Goal: Obtain resource: Download file/media

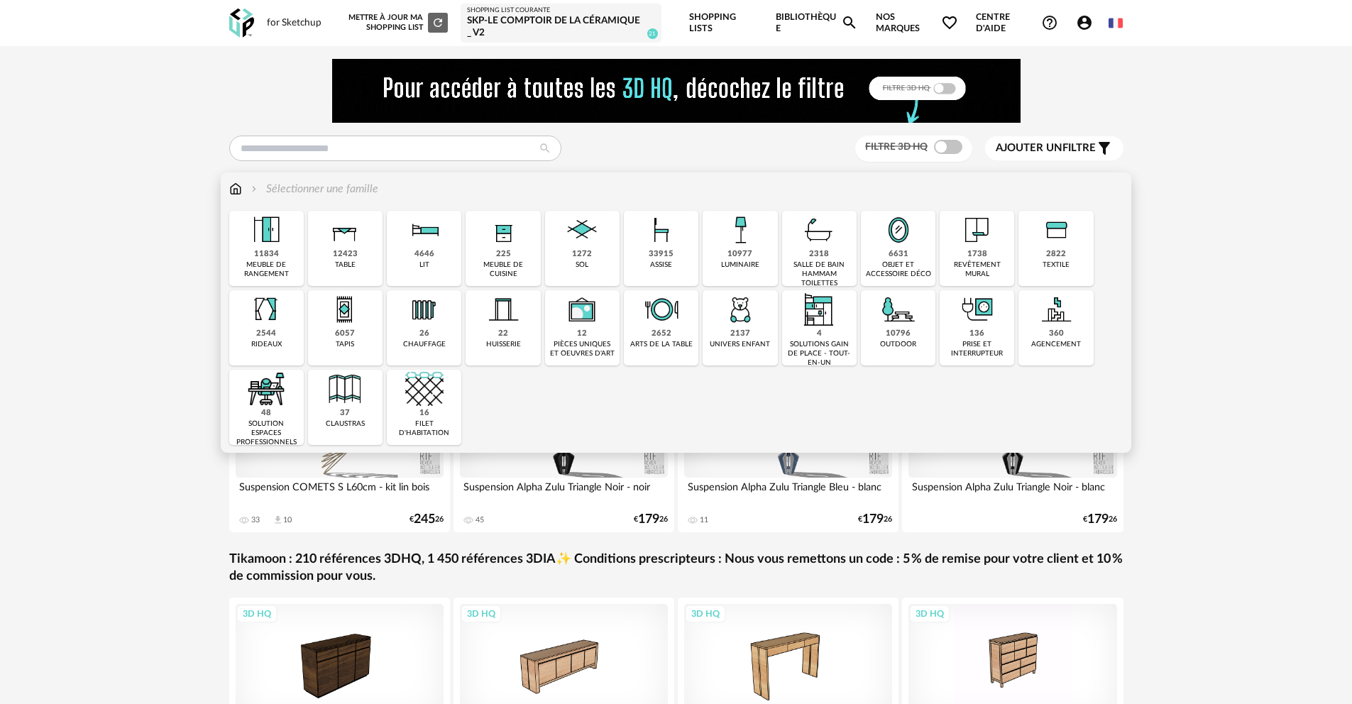
click at [1066, 233] on img at bounding box center [1056, 230] width 38 height 38
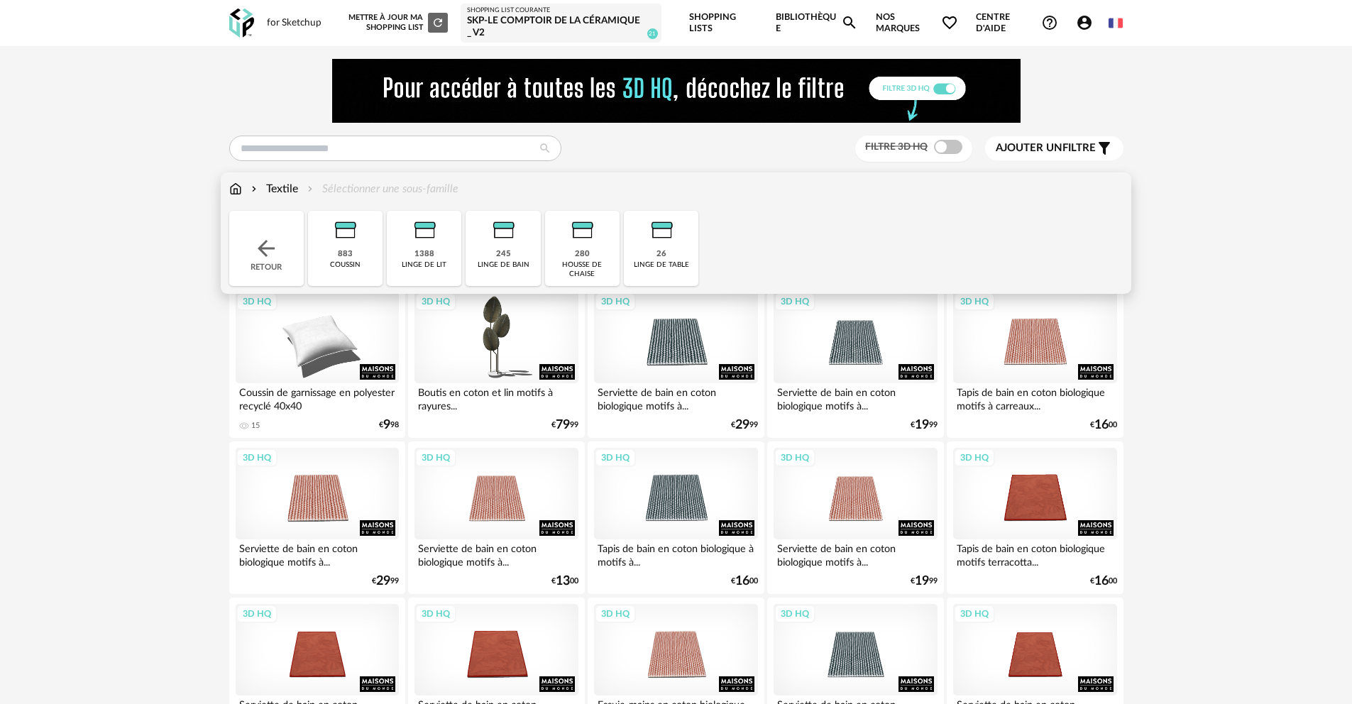
click at [354, 247] on img at bounding box center [345, 230] width 38 height 38
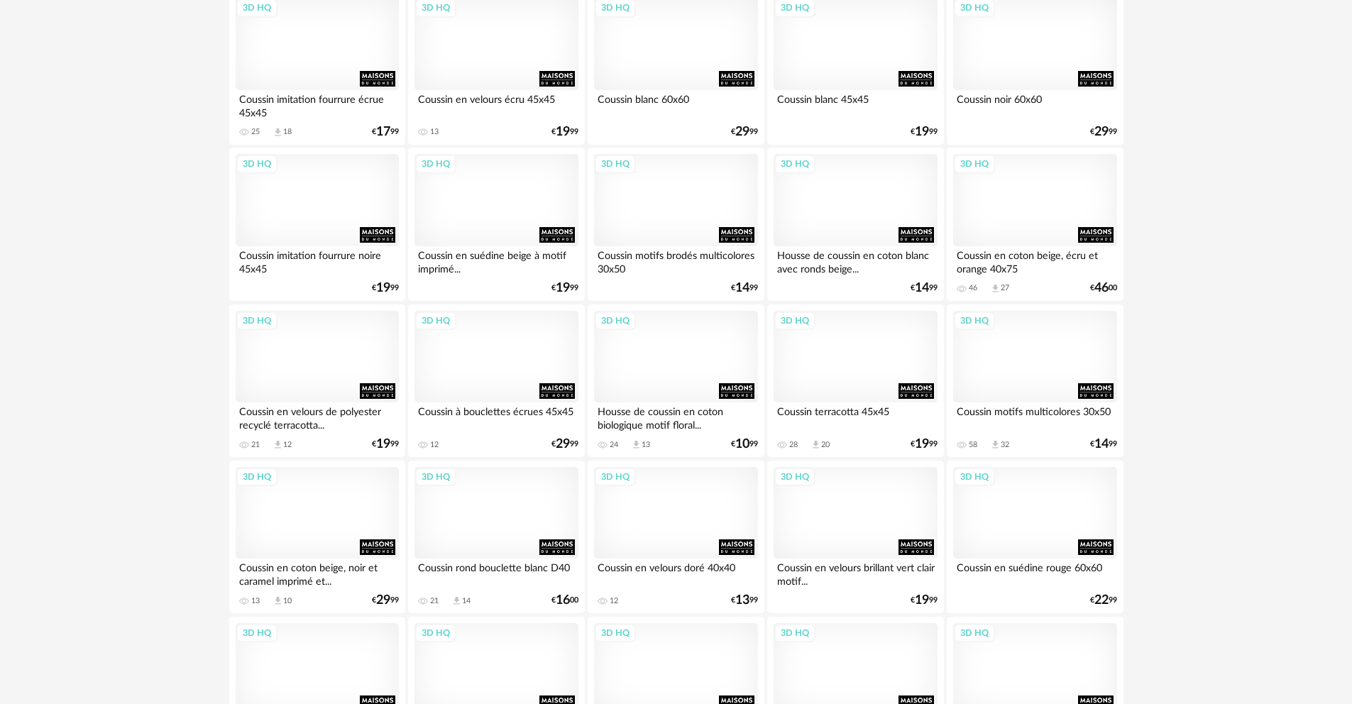
scroll to position [1553, 0]
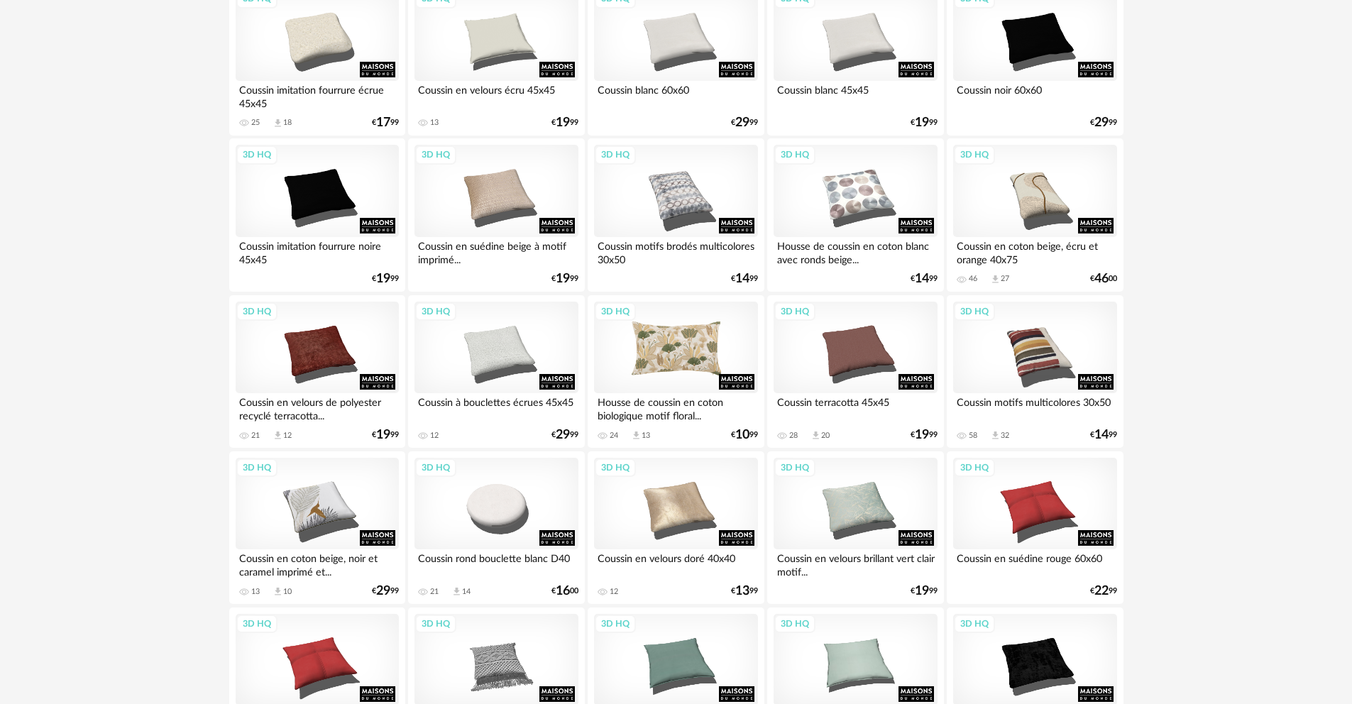
click at [709, 344] on div "3D HQ" at bounding box center [675, 348] width 163 height 92
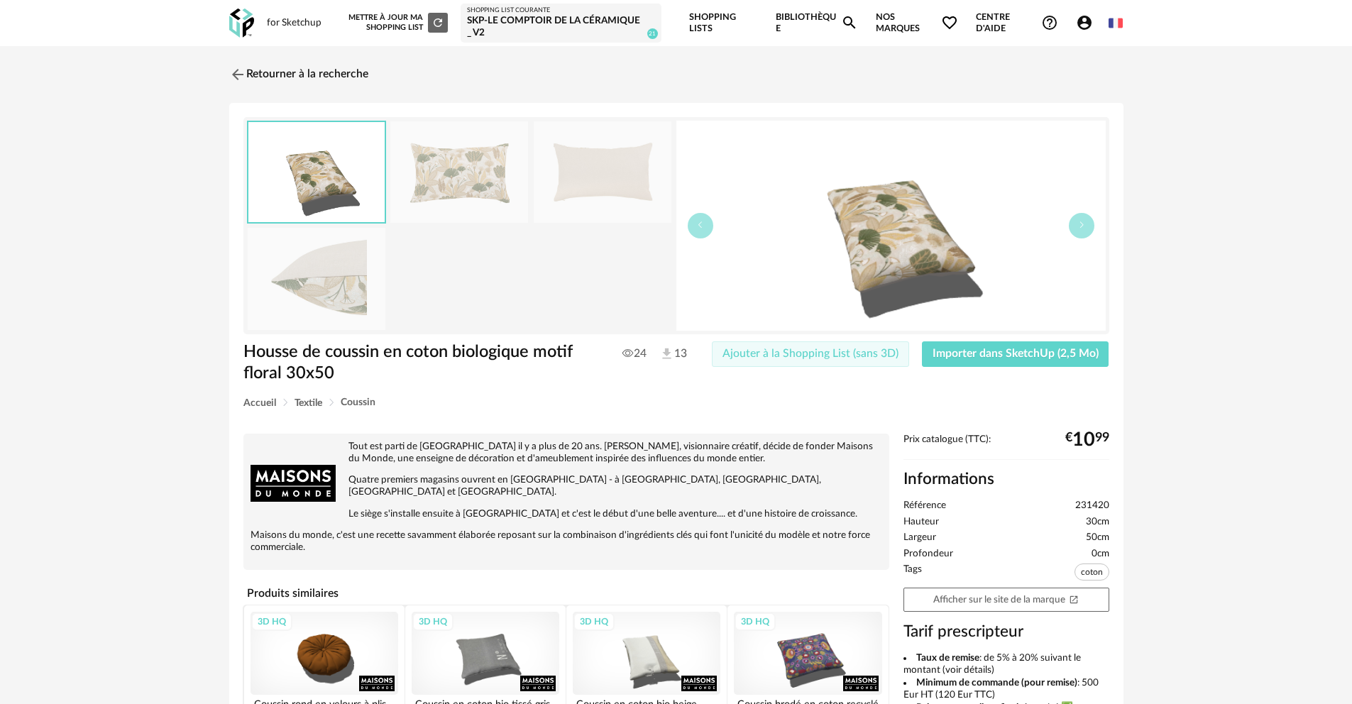
click at [882, 350] on span "Ajouter à la Shopping List (sans 3D)" at bounding box center [811, 353] width 176 height 11
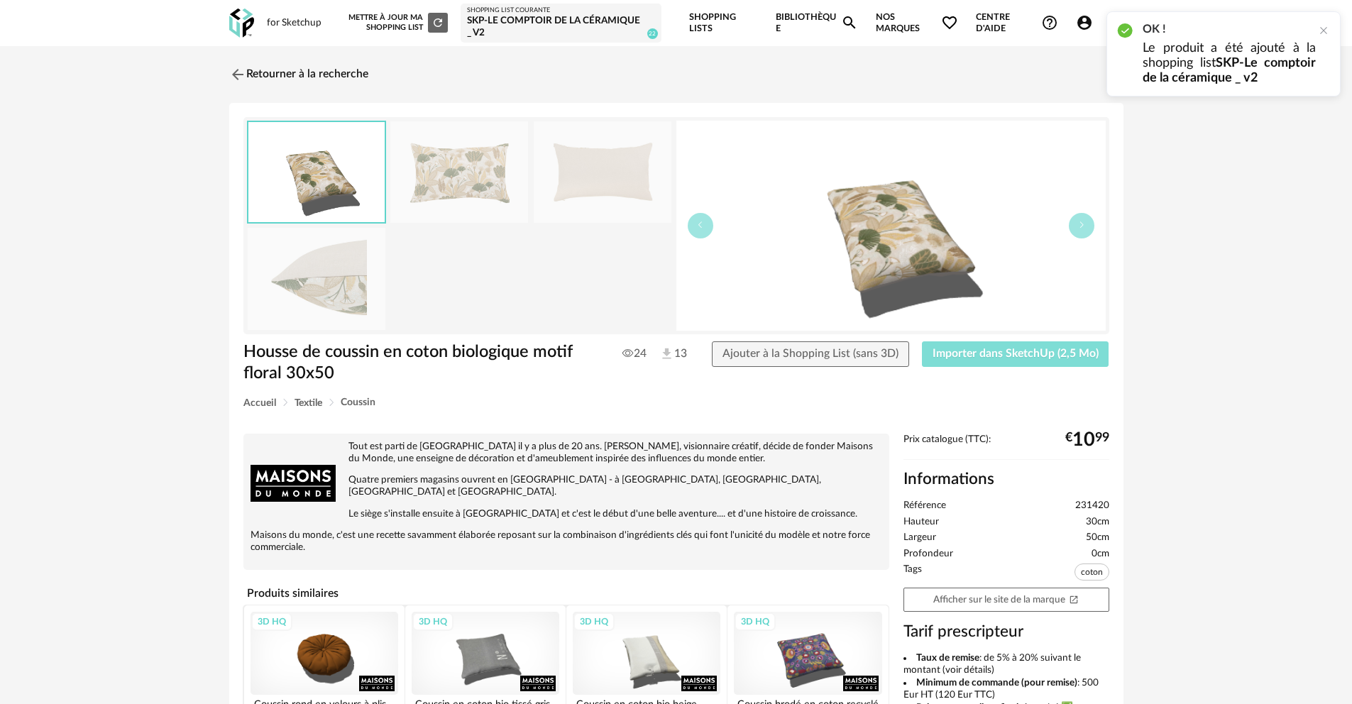
click at [1026, 354] on span "Importer dans SketchUp (2,5 Mo)" at bounding box center [1016, 353] width 166 height 11
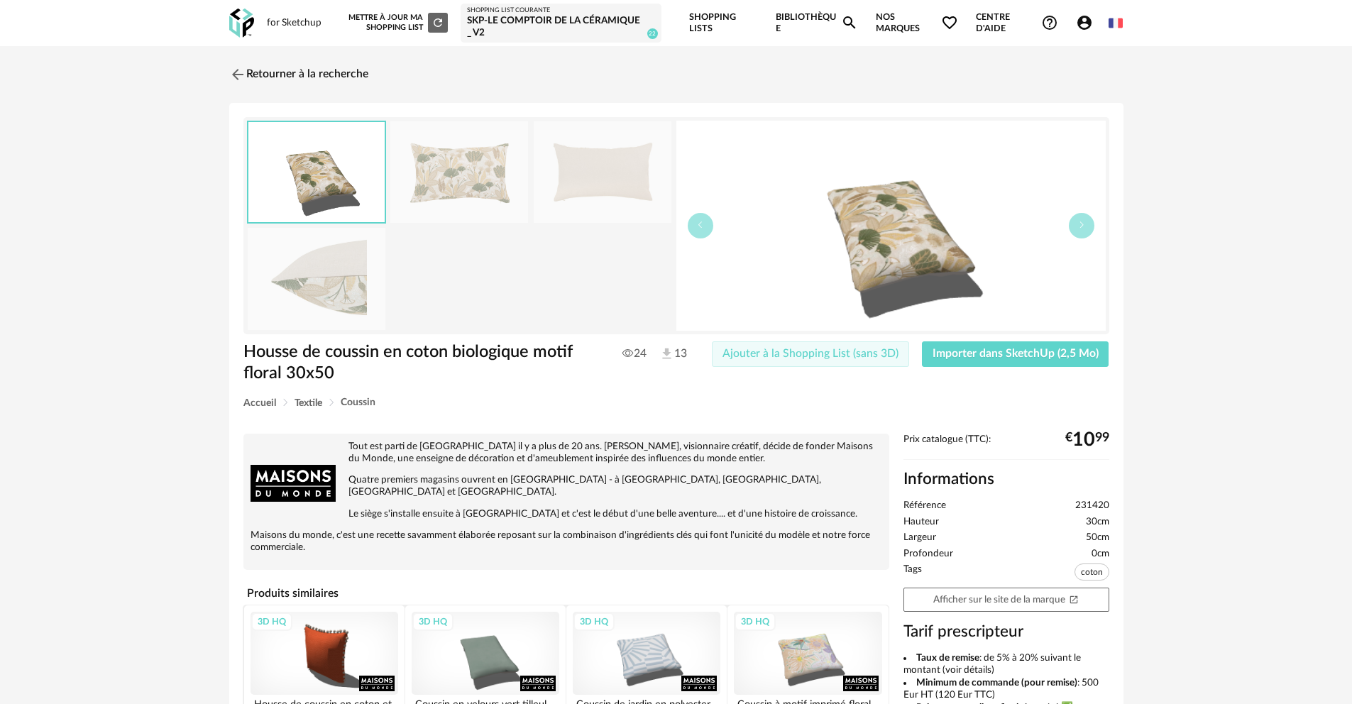
click at [914, 355] on div "24 13 Ajouter à la Shopping List (sans 3D) Importer dans SketchUp (2,5 Mo)" at bounding box center [859, 354] width 513 height 26
click at [237, 74] on img at bounding box center [236, 74] width 21 height 21
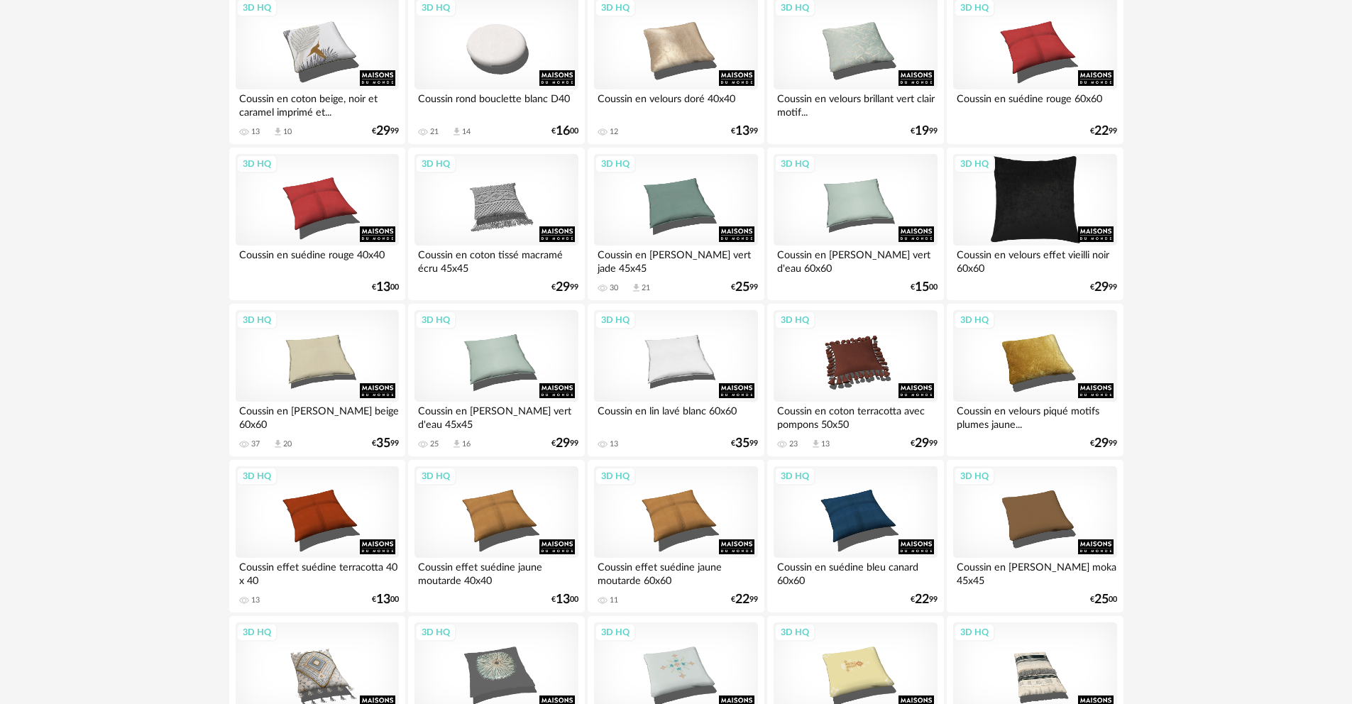
scroll to position [2055, 0]
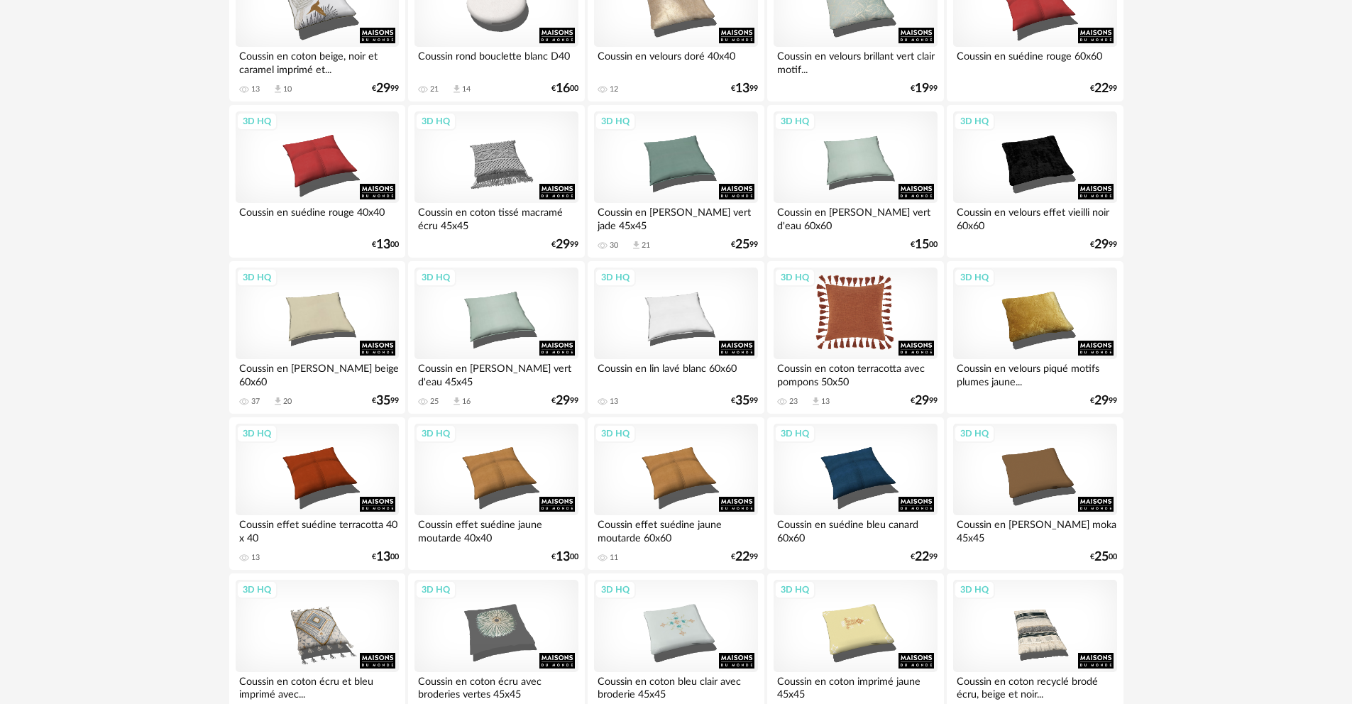
click at [924, 288] on div "3D HQ" at bounding box center [855, 314] width 163 height 92
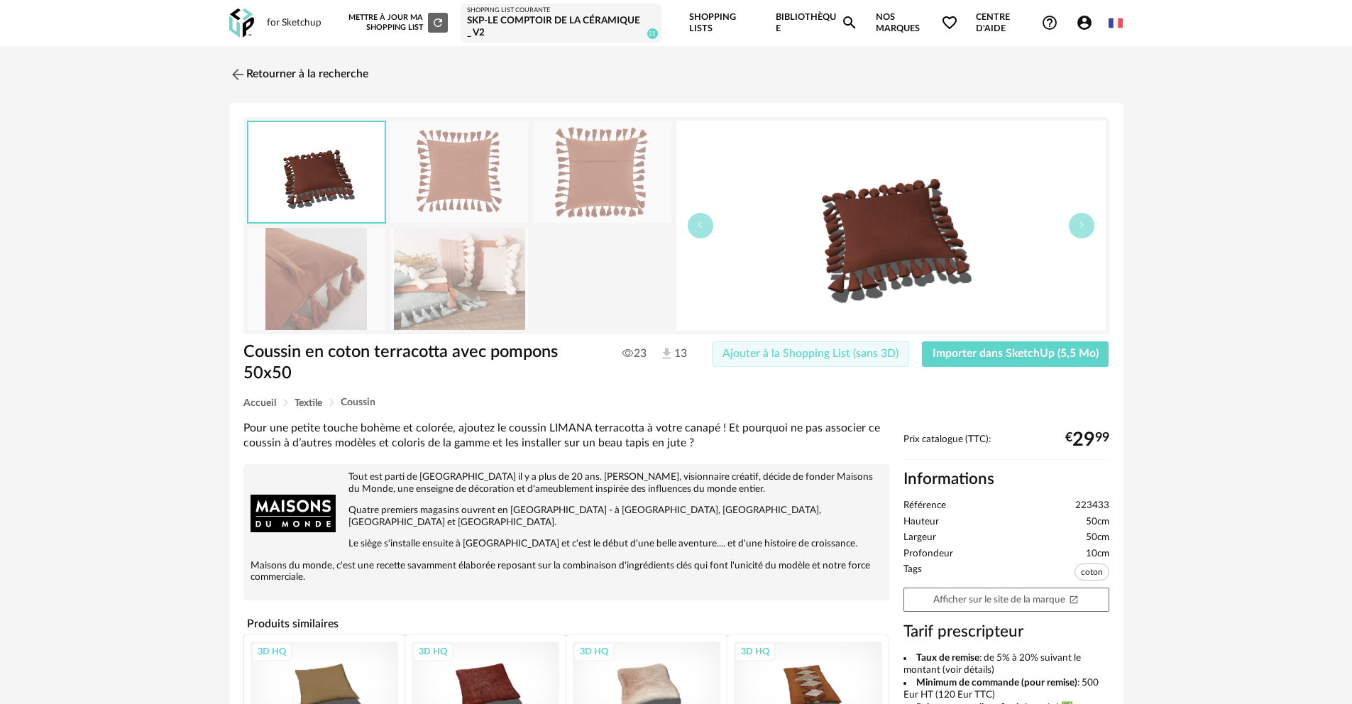
click at [886, 358] on span "Ajouter à la Shopping List (sans 3D)" at bounding box center [811, 353] width 176 height 11
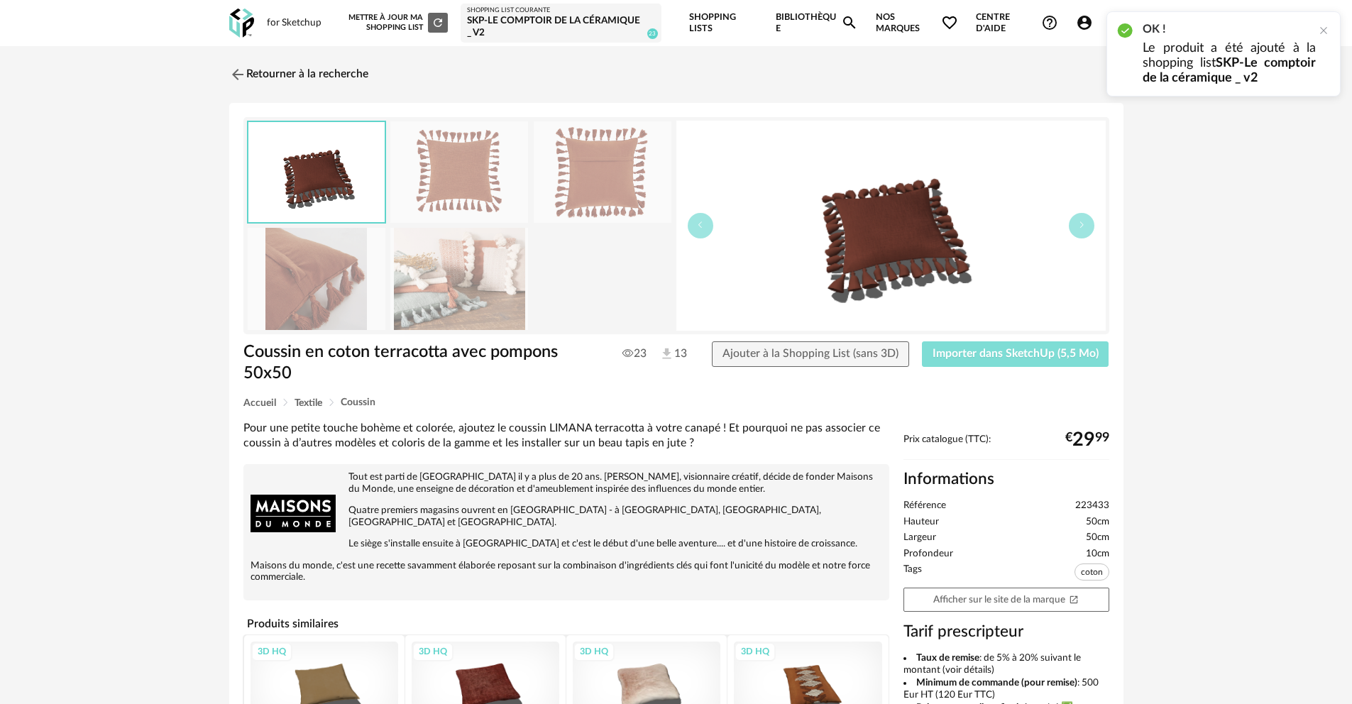
click at [1053, 355] on span "Importer dans SketchUp (5,5 Mo)" at bounding box center [1016, 353] width 166 height 11
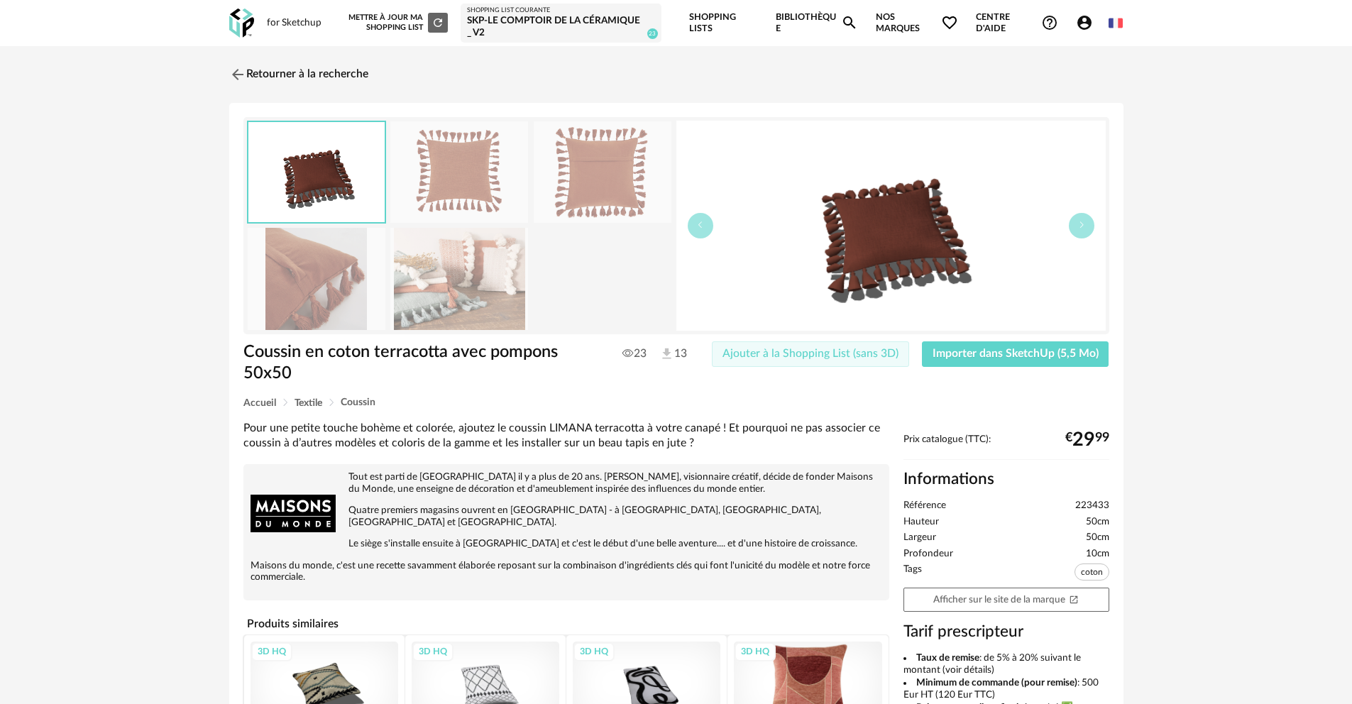
click at [828, 354] on span "Ajouter à la Shopping List (sans 3D)" at bounding box center [811, 353] width 176 height 11
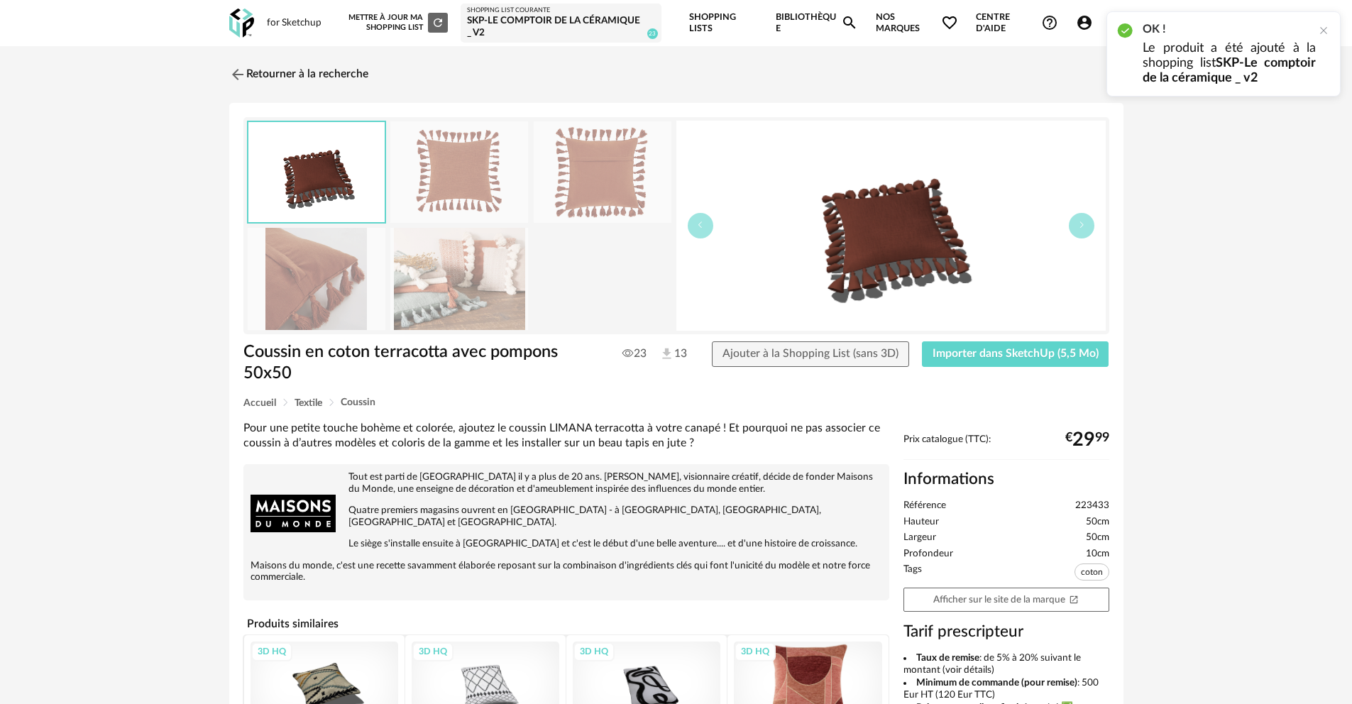
click at [317, 249] on img at bounding box center [317, 279] width 138 height 102
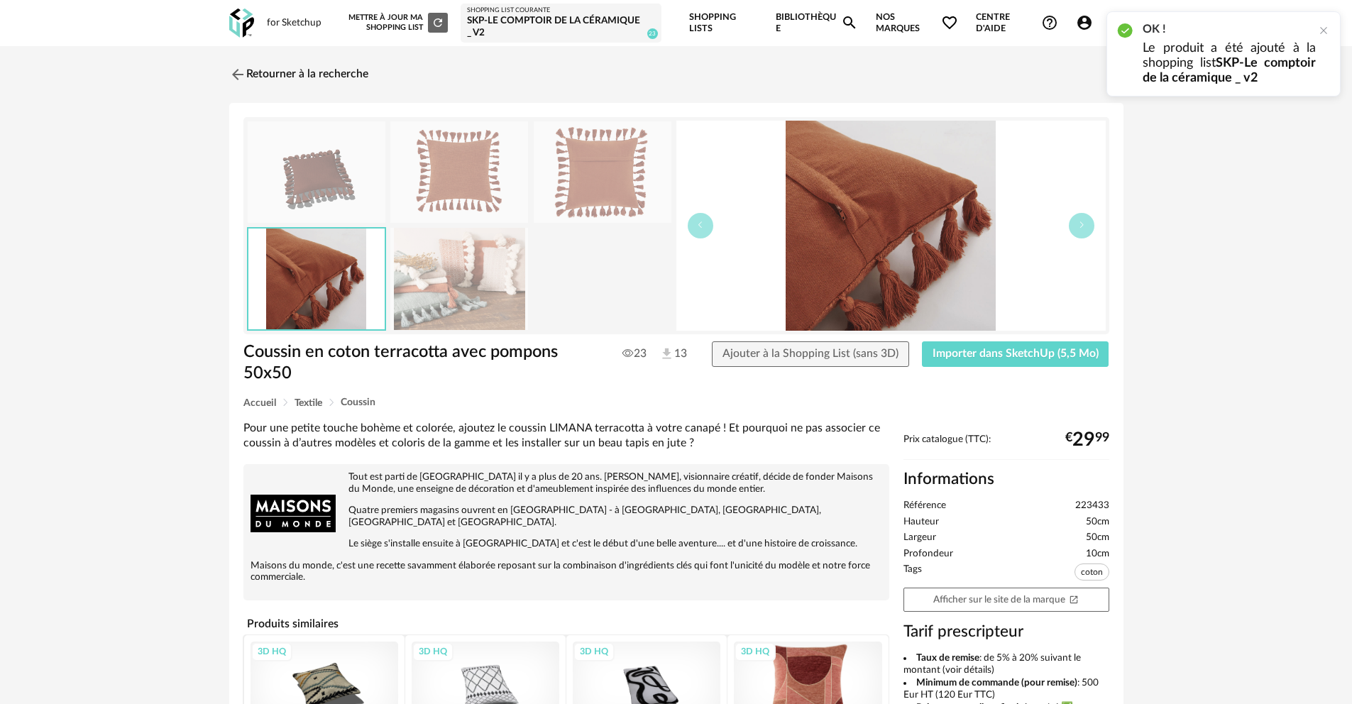
click at [455, 310] on img at bounding box center [459, 279] width 138 height 102
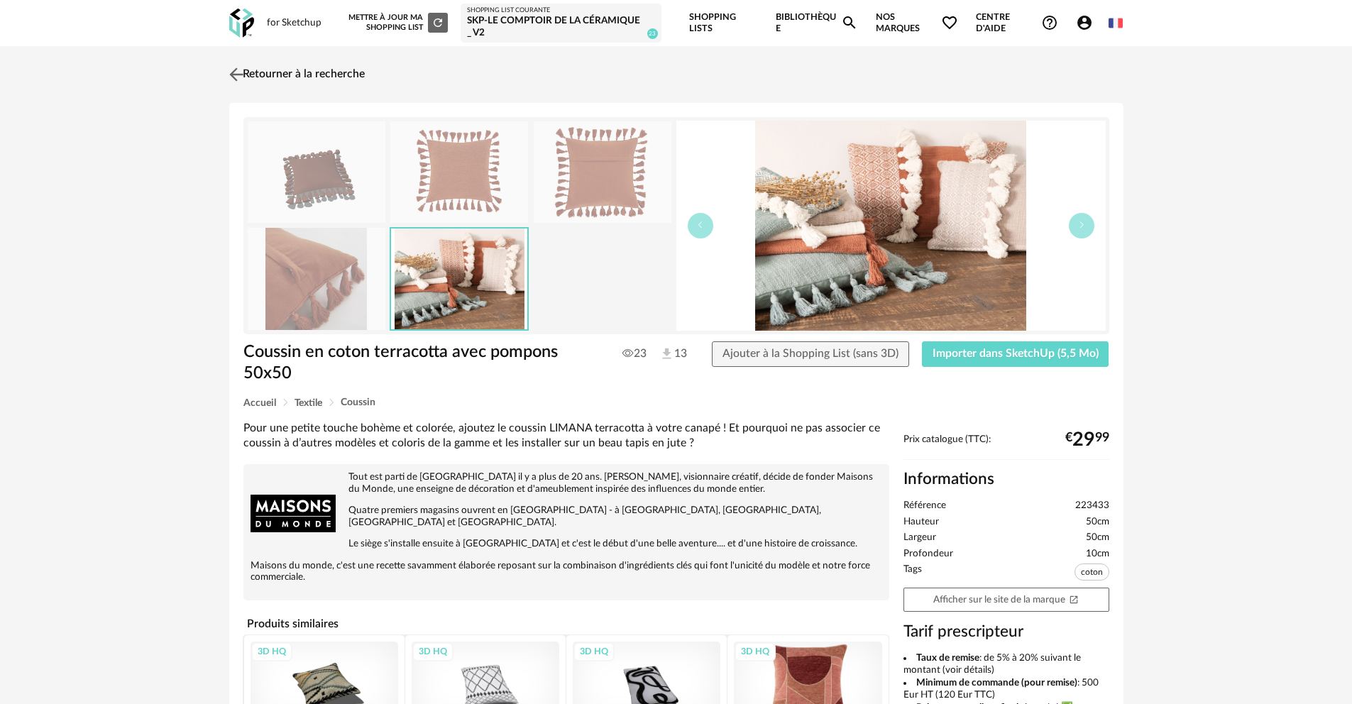
click at [241, 71] on img at bounding box center [236, 74] width 21 height 21
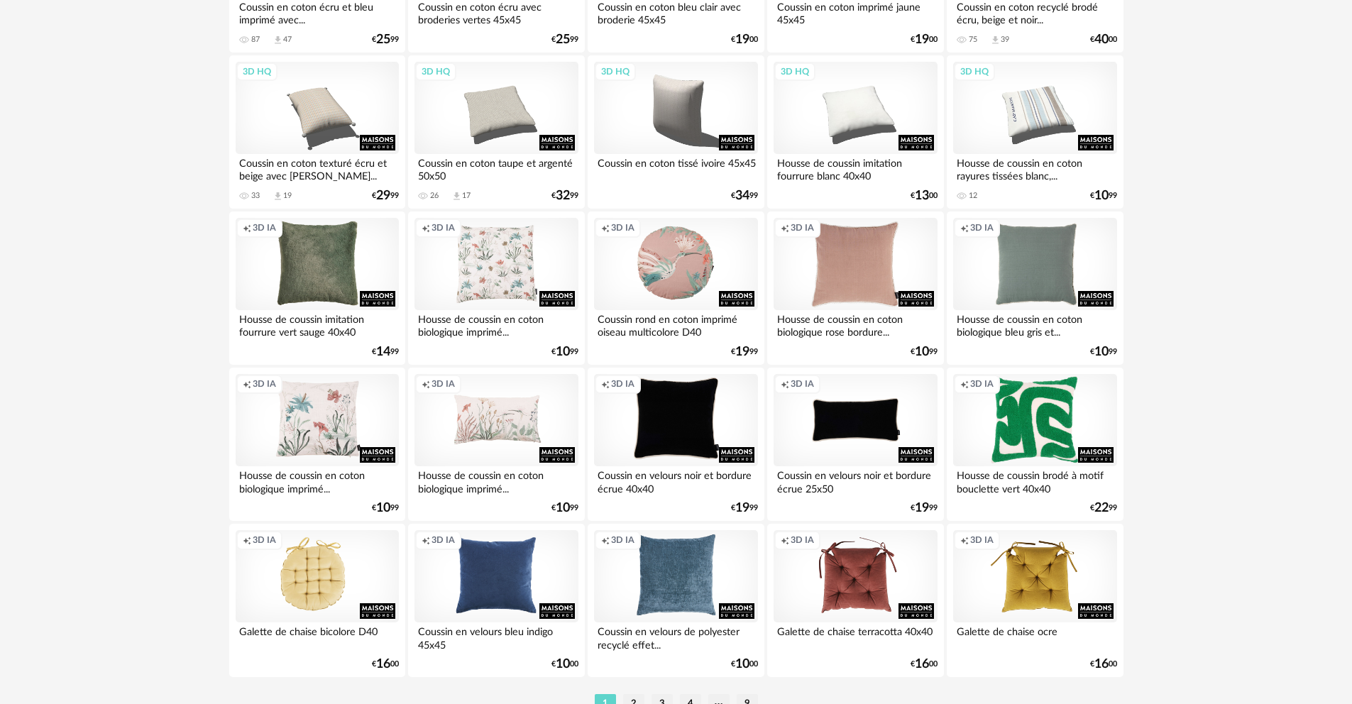
scroll to position [2810, 0]
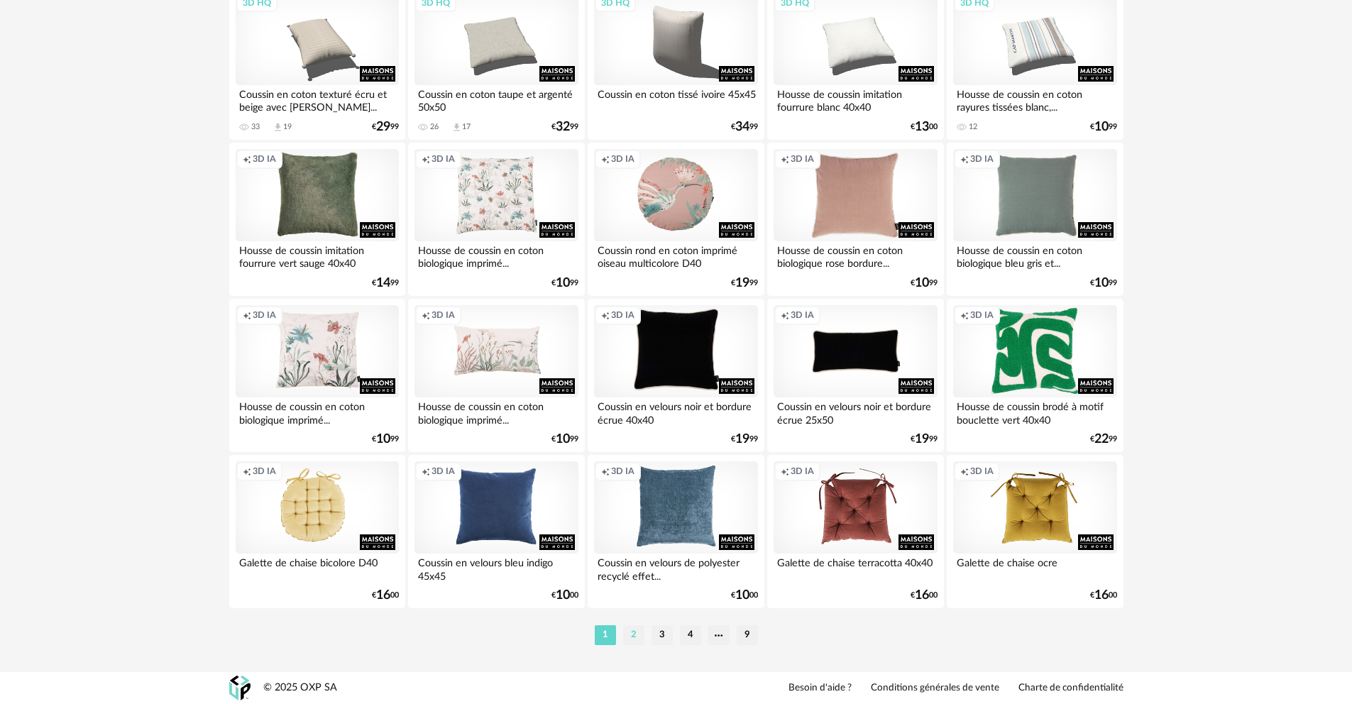
click at [637, 639] on li "2" at bounding box center [633, 635] width 21 height 20
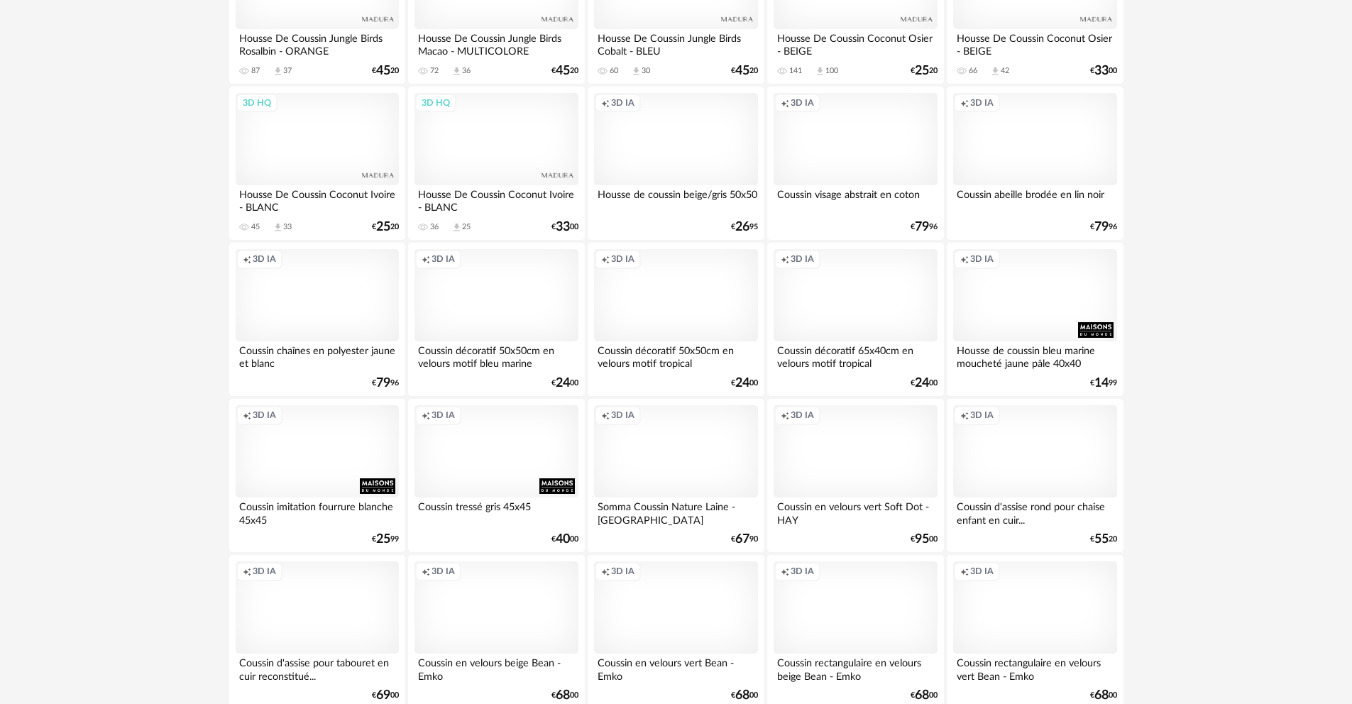
scroll to position [2810, 0]
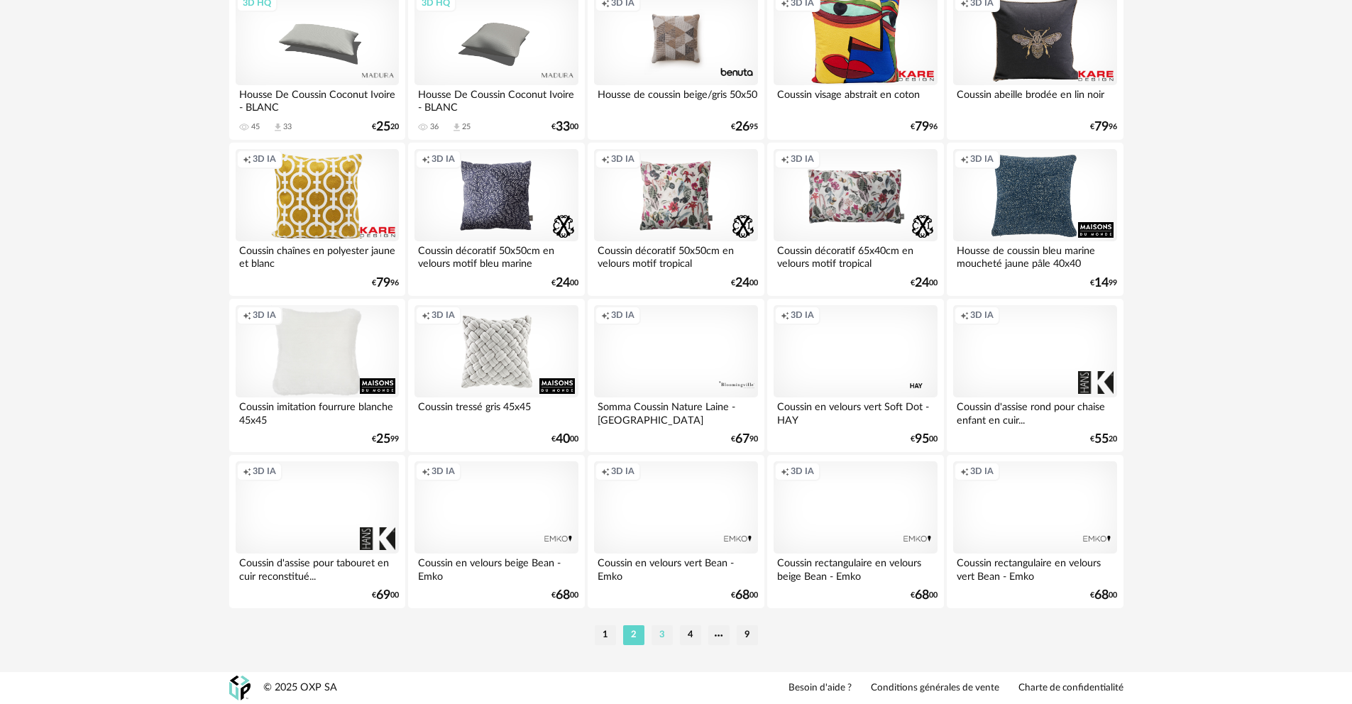
click at [666, 637] on li "3" at bounding box center [662, 635] width 21 height 20
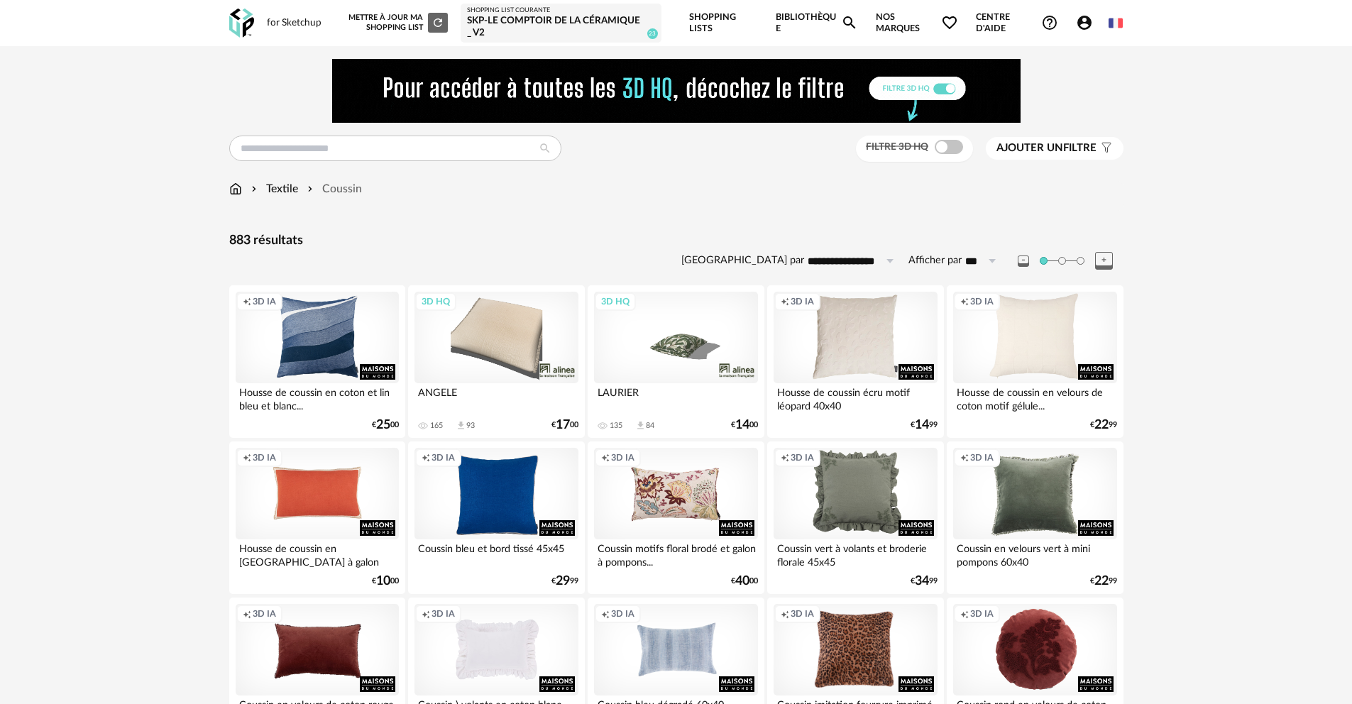
click at [1090, 145] on span "Ajouter un filtre" at bounding box center [1047, 148] width 100 height 14
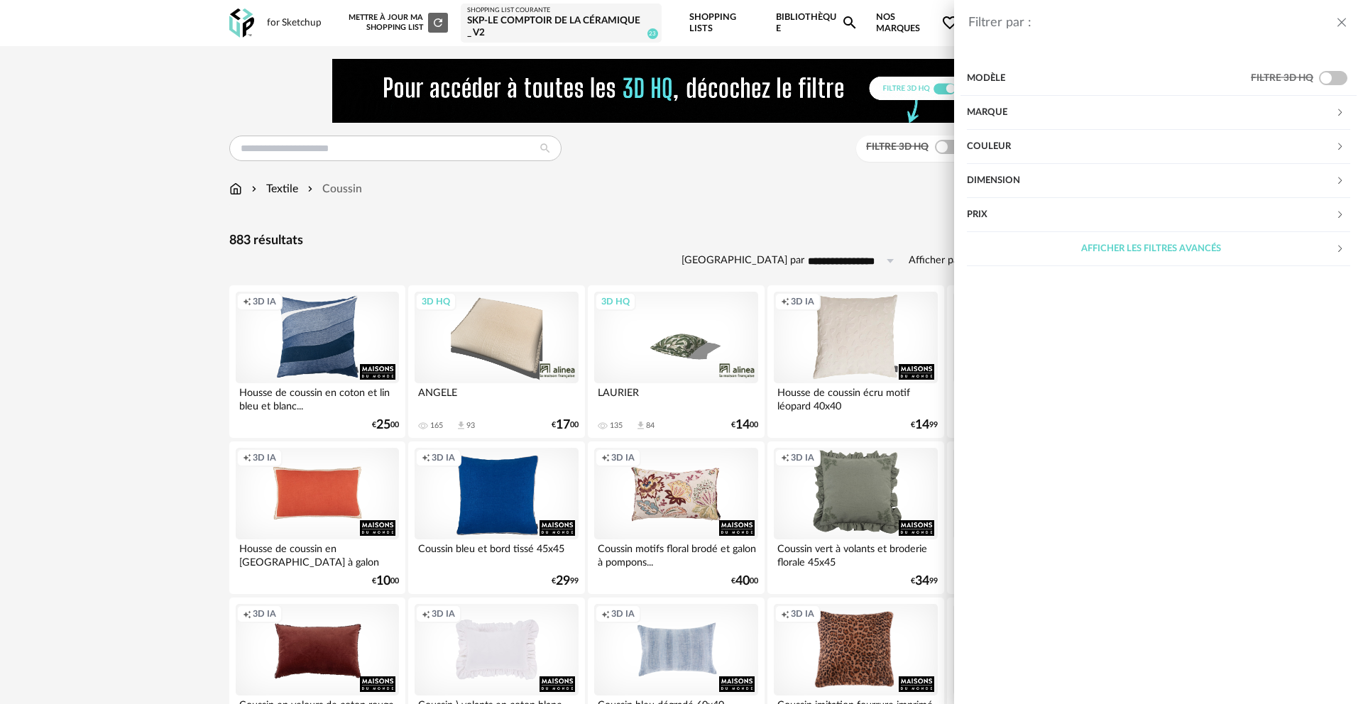
click at [1200, 214] on div "Prix" at bounding box center [1151, 215] width 368 height 34
click at [1340, 260] on input "text" at bounding box center [1320, 258] width 61 height 24
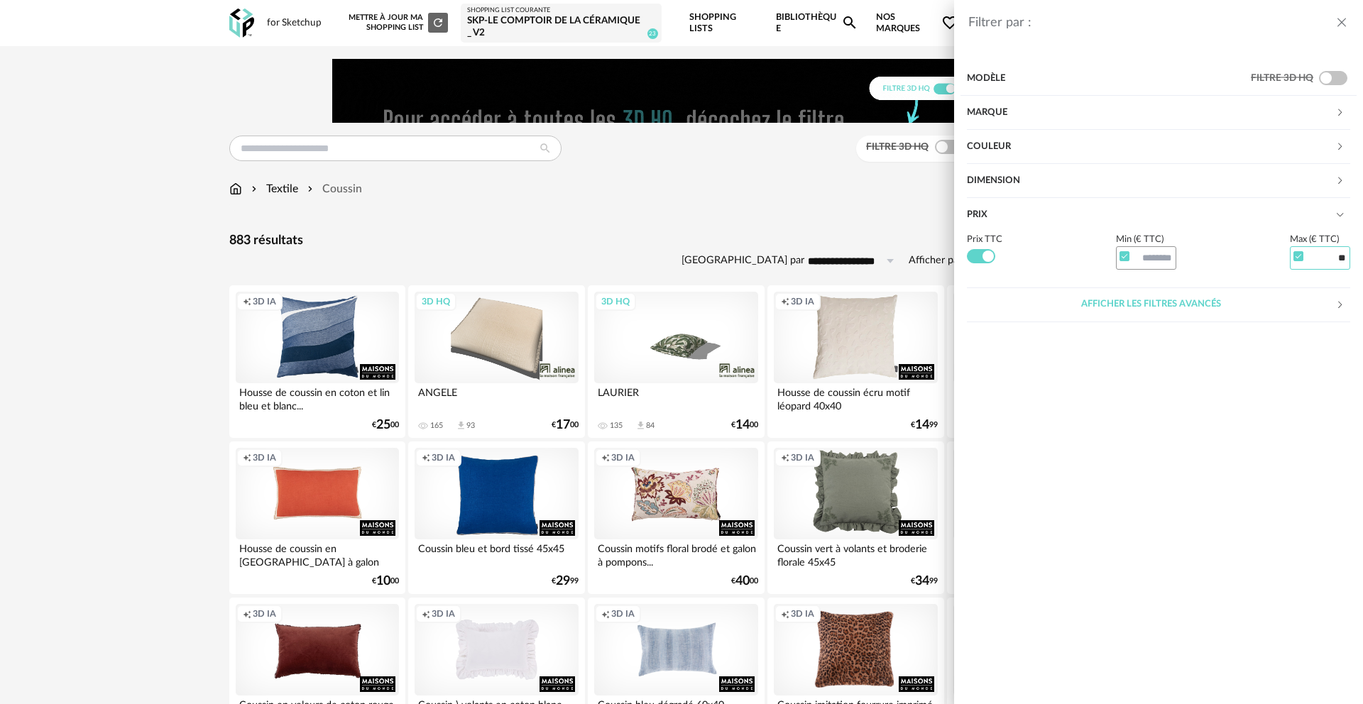
type input "**"
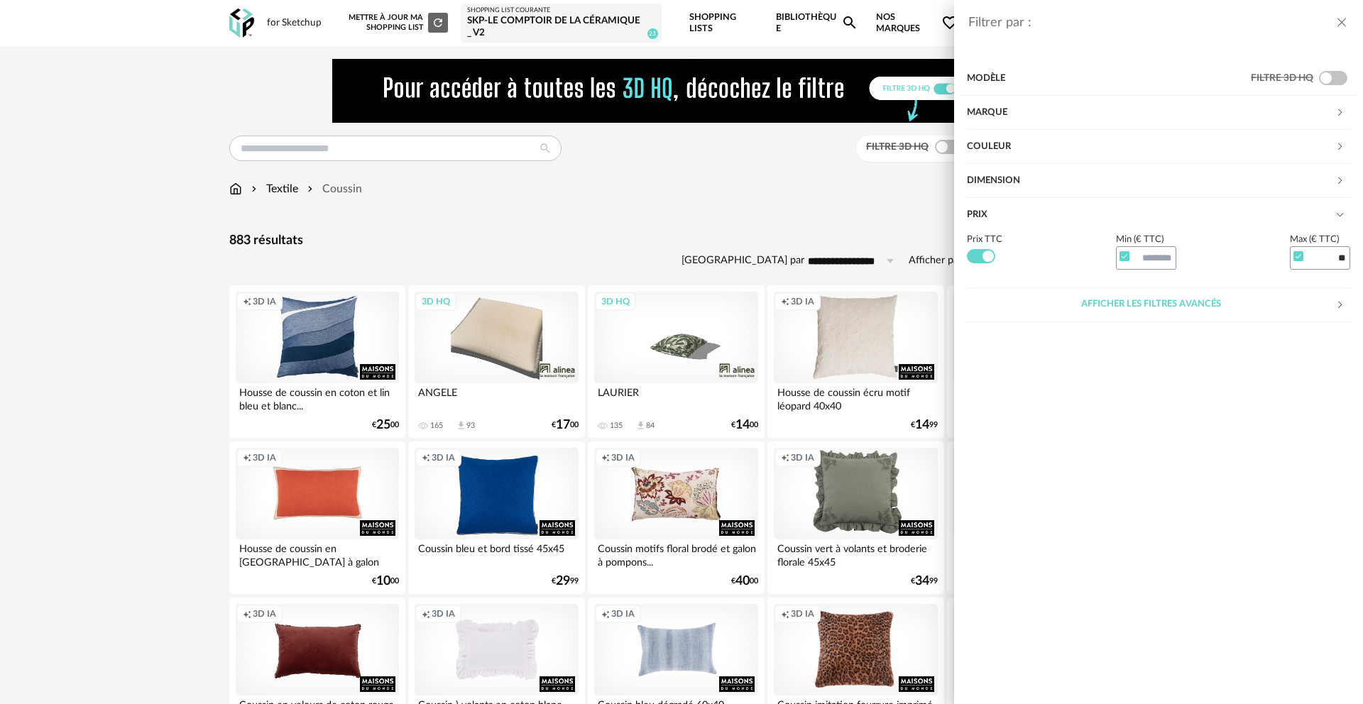
click at [1223, 268] on div "Prix TTC Min (€ TTC) Max (€ TTC) **" at bounding box center [1158, 251] width 383 height 38
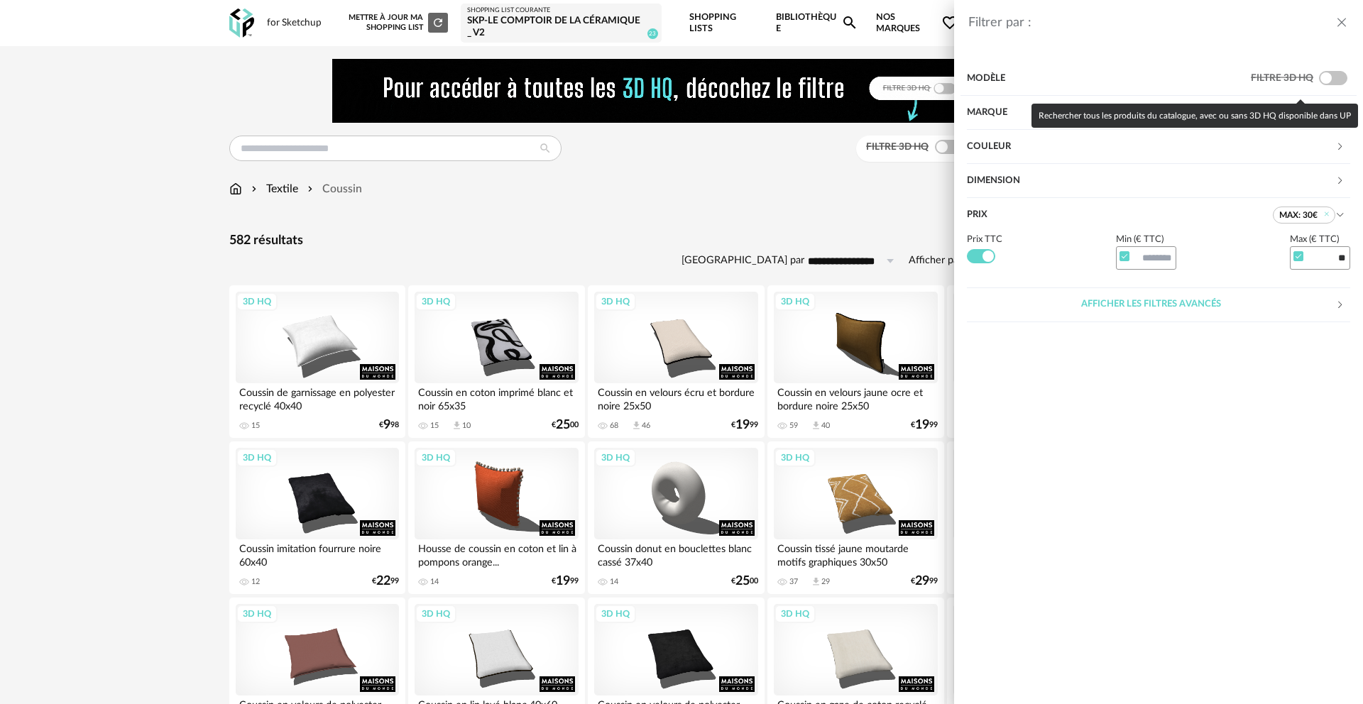
click at [1334, 79] on span at bounding box center [1333, 78] width 28 height 14
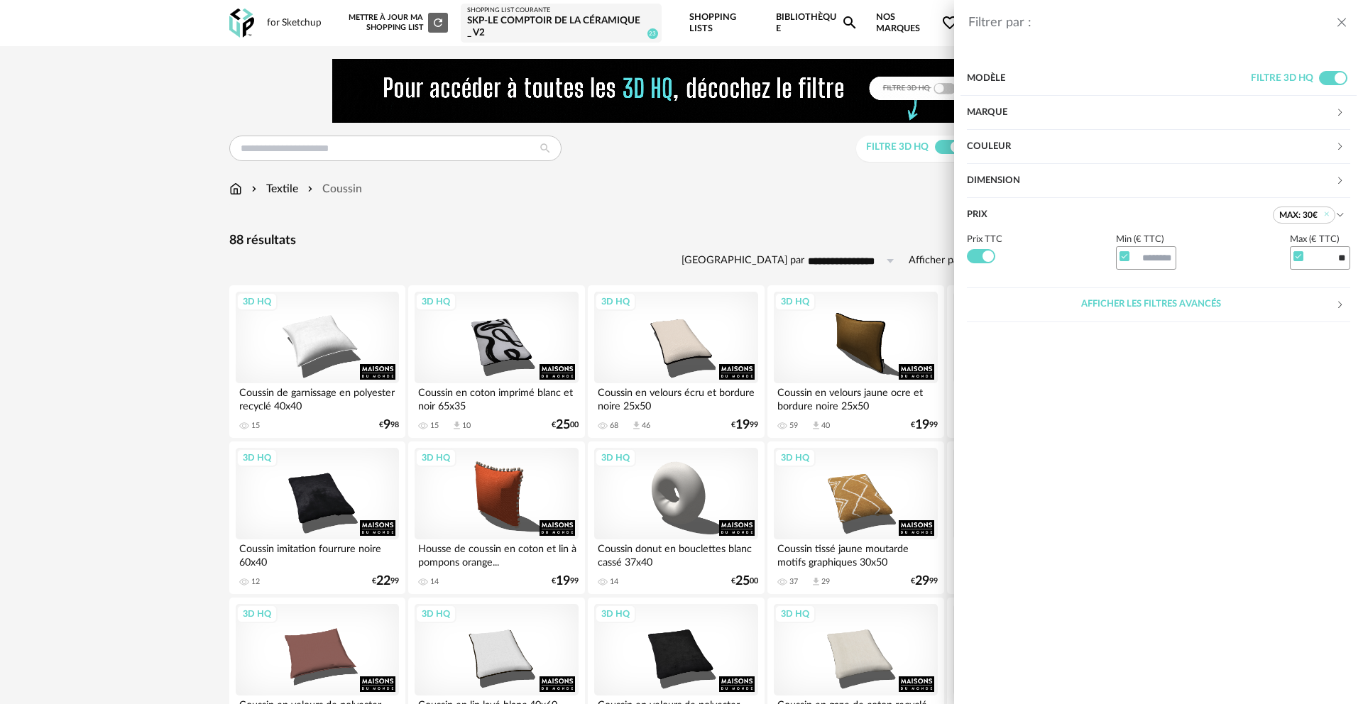
click at [1341, 14] on button "close drawer" at bounding box center [1342, 23] width 14 height 18
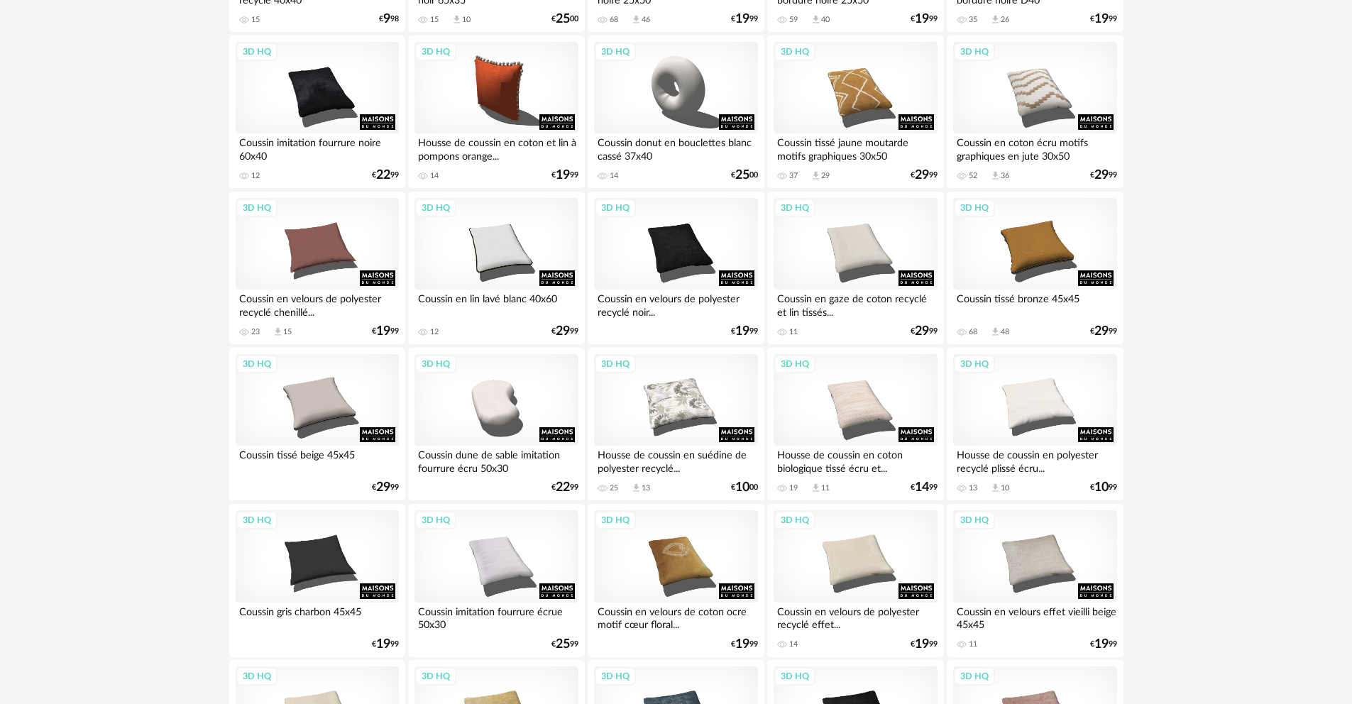
scroll to position [549, 0]
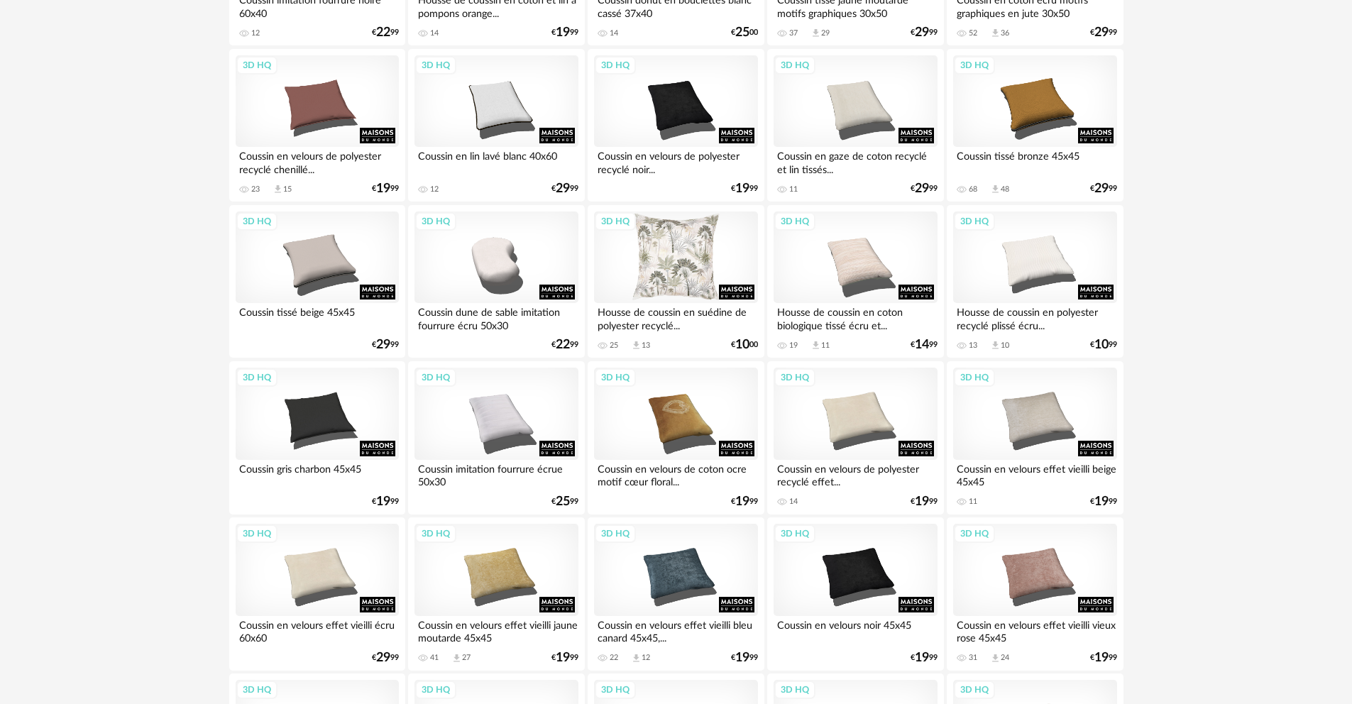
click at [704, 243] on div "3D HQ" at bounding box center [675, 258] width 163 height 92
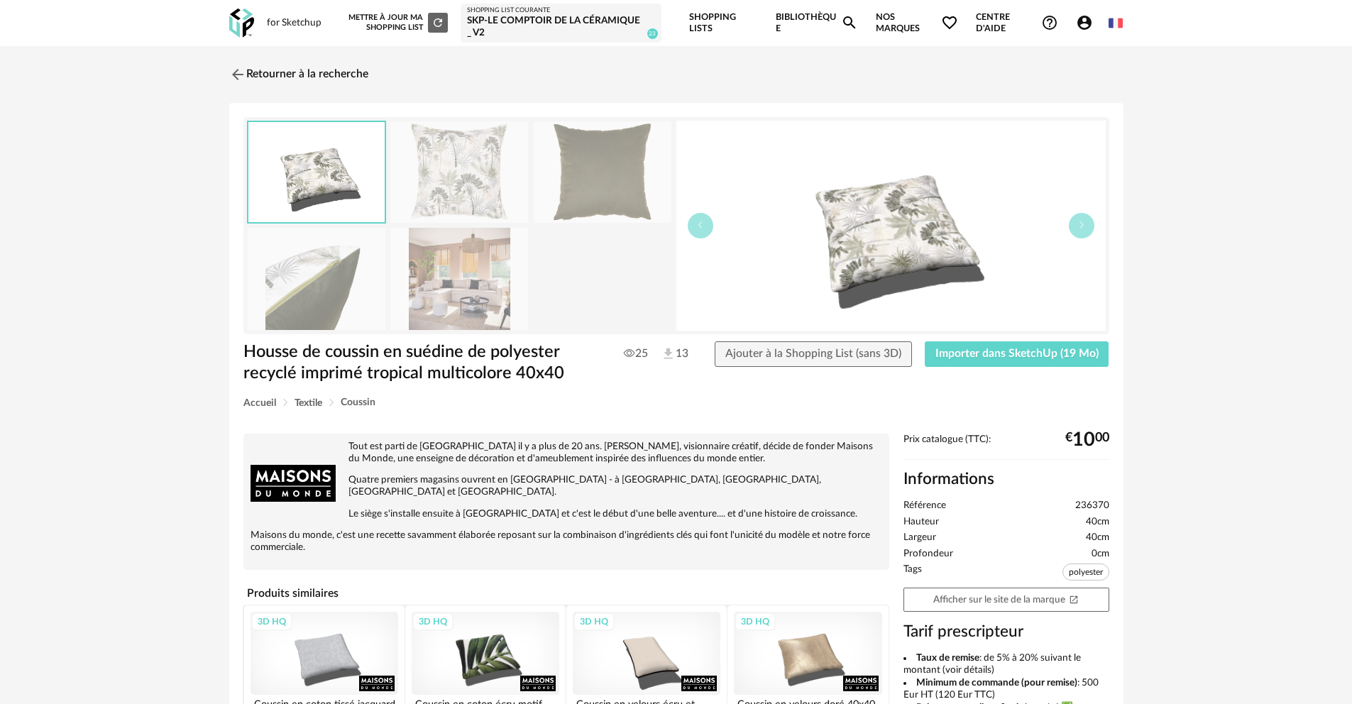
click at [328, 175] on img at bounding box center [316, 172] width 136 height 100
click at [589, 177] on img at bounding box center [603, 172] width 138 height 102
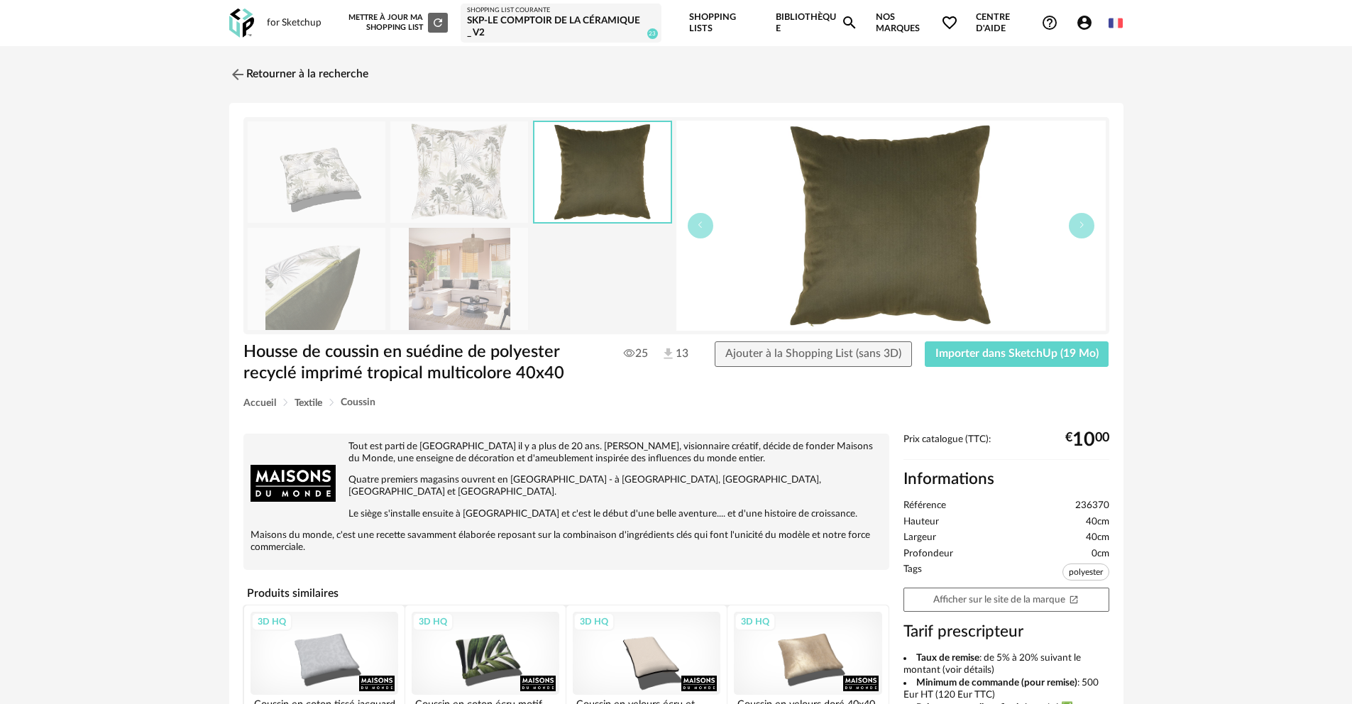
click at [481, 294] on img at bounding box center [459, 279] width 138 height 102
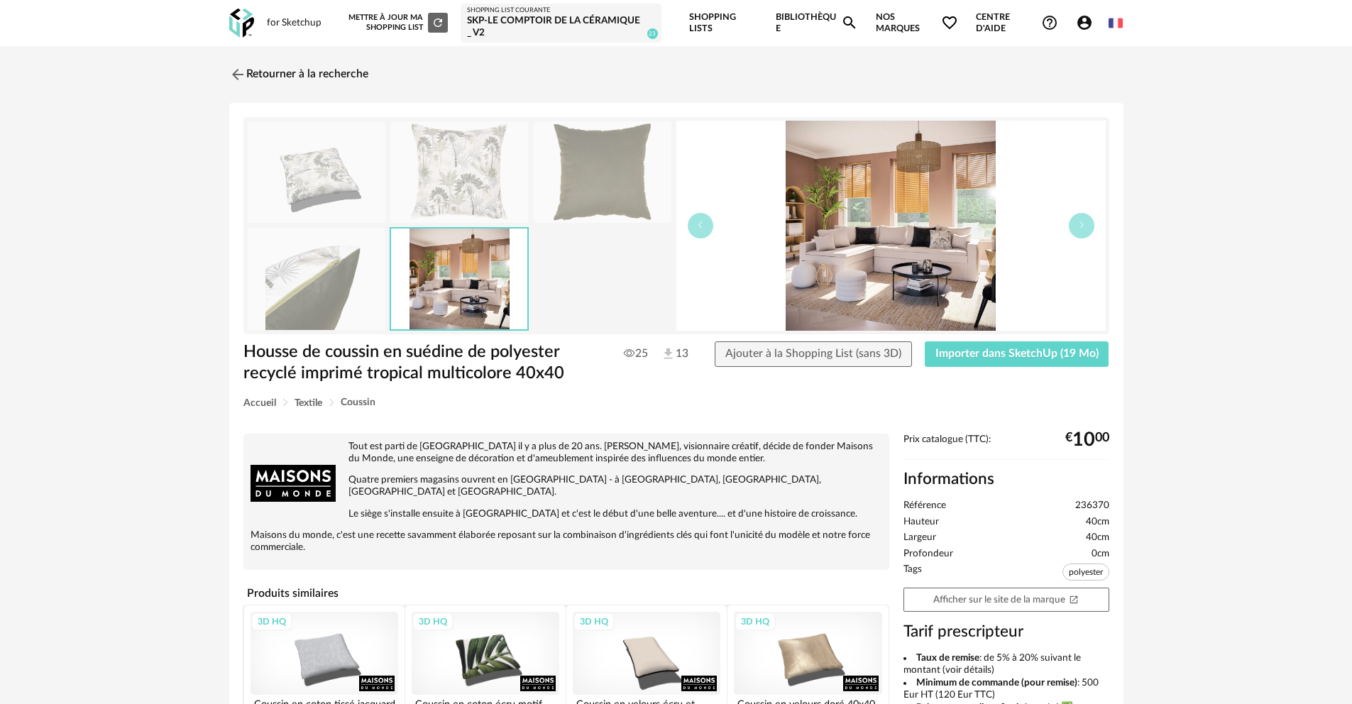
click at [483, 179] on img at bounding box center [459, 172] width 138 height 102
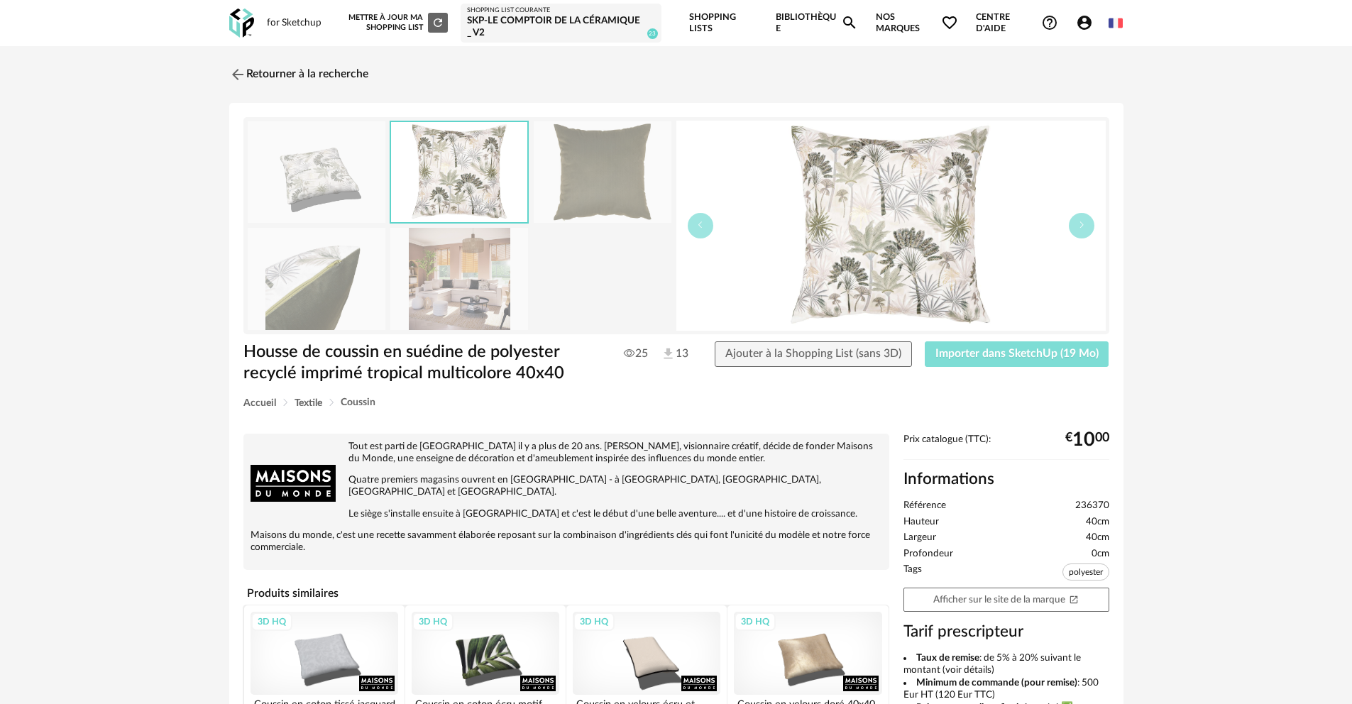
click at [1022, 354] on span "Importer dans SketchUp (19 Mo)" at bounding box center [1017, 353] width 163 height 11
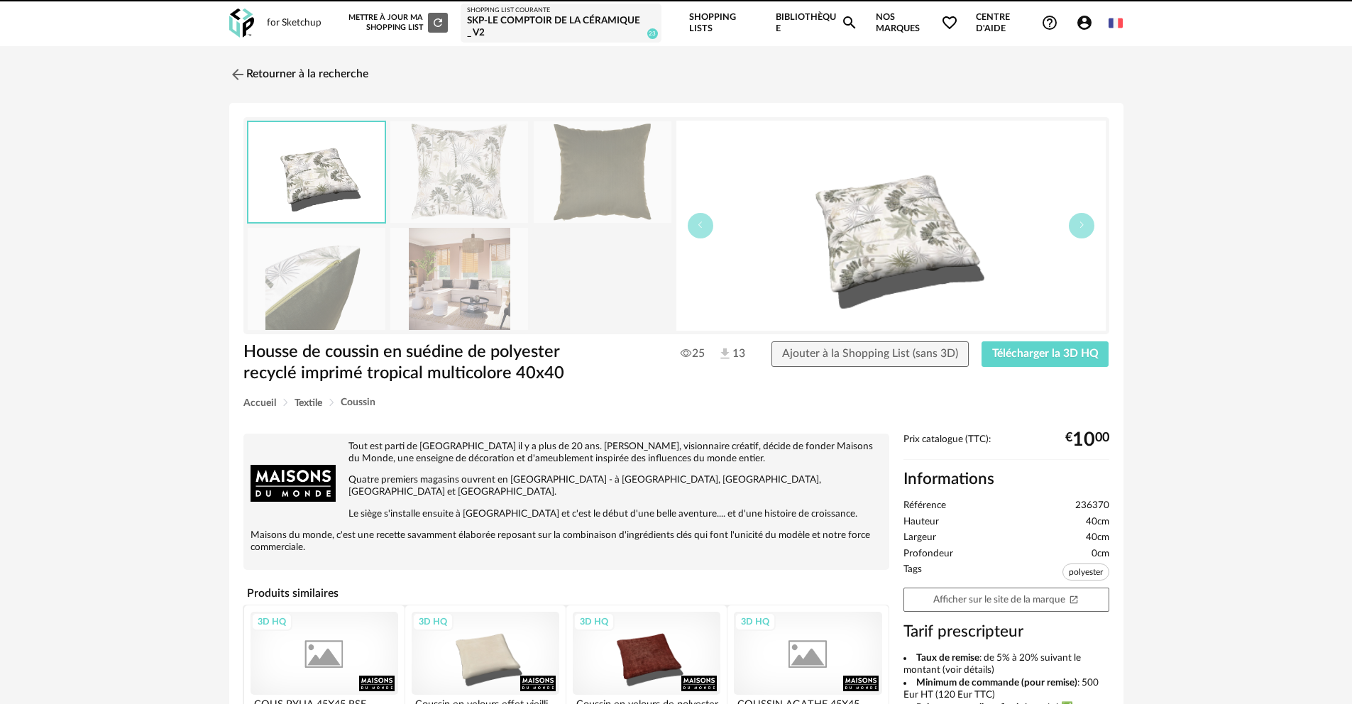
click at [234, 61] on link "Retourner à la recherche" at bounding box center [298, 74] width 139 height 31
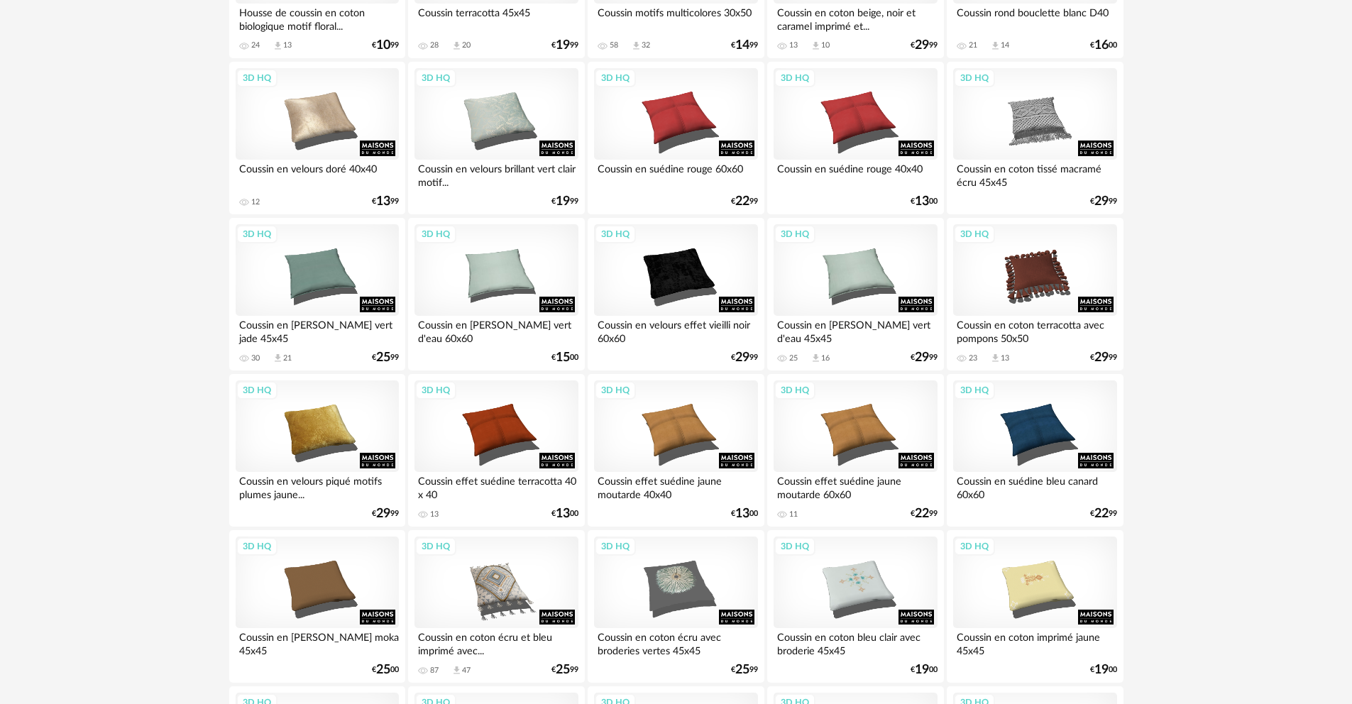
scroll to position [1636, 0]
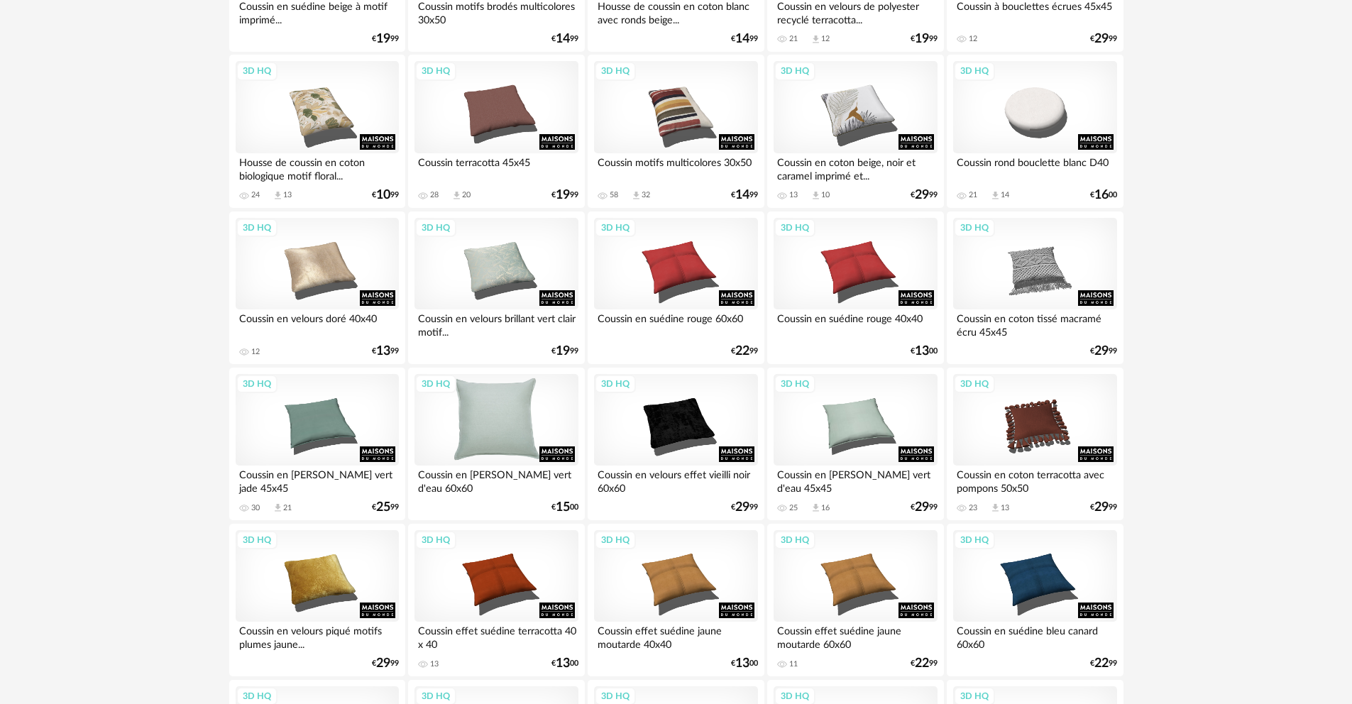
click at [523, 399] on div "3D HQ" at bounding box center [496, 420] width 163 height 92
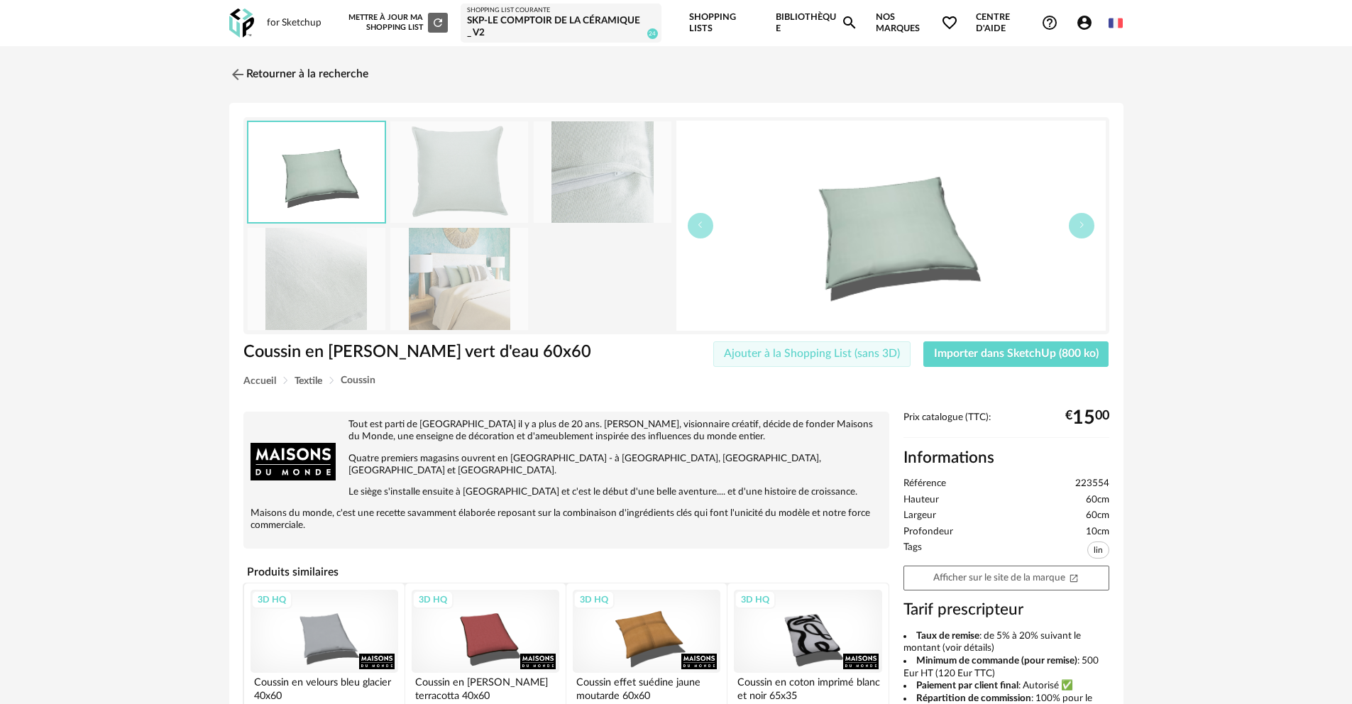
click at [861, 356] on span "Ajouter à la Shopping List (sans 3D)" at bounding box center [812, 353] width 176 height 11
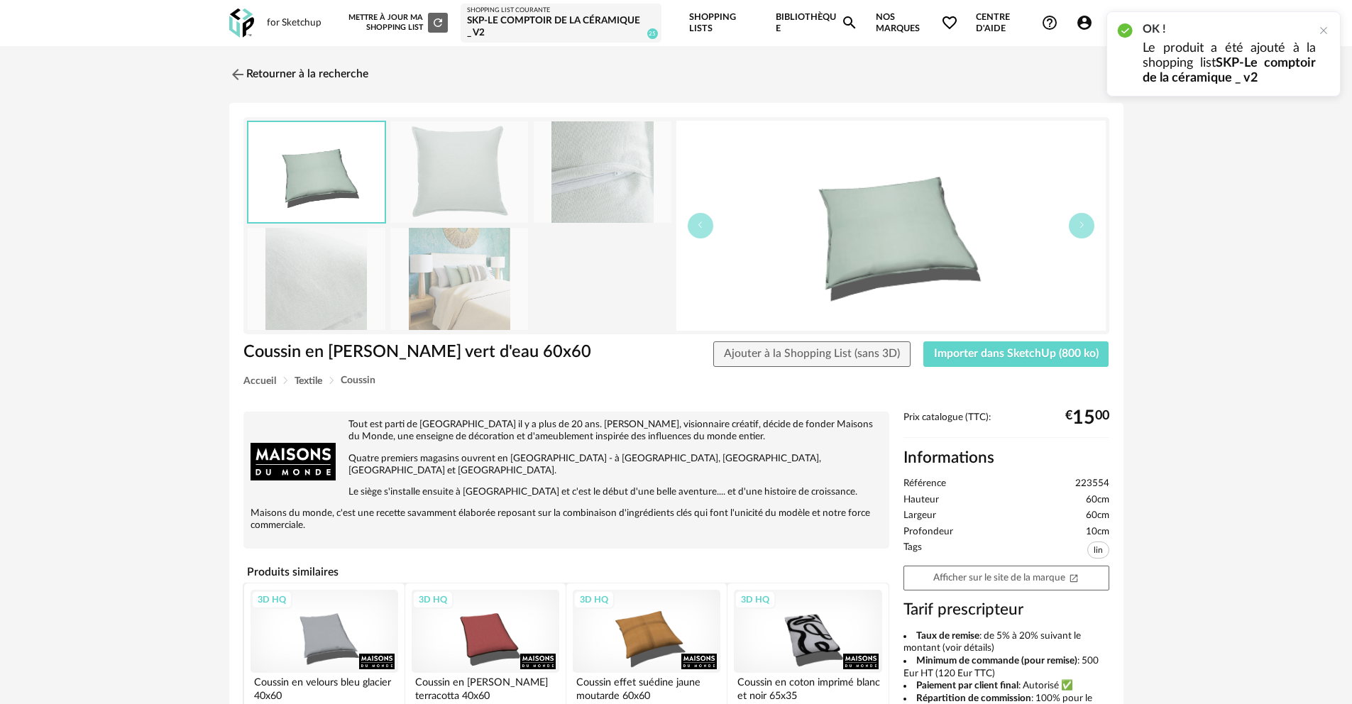
click at [608, 195] on img at bounding box center [603, 172] width 138 height 102
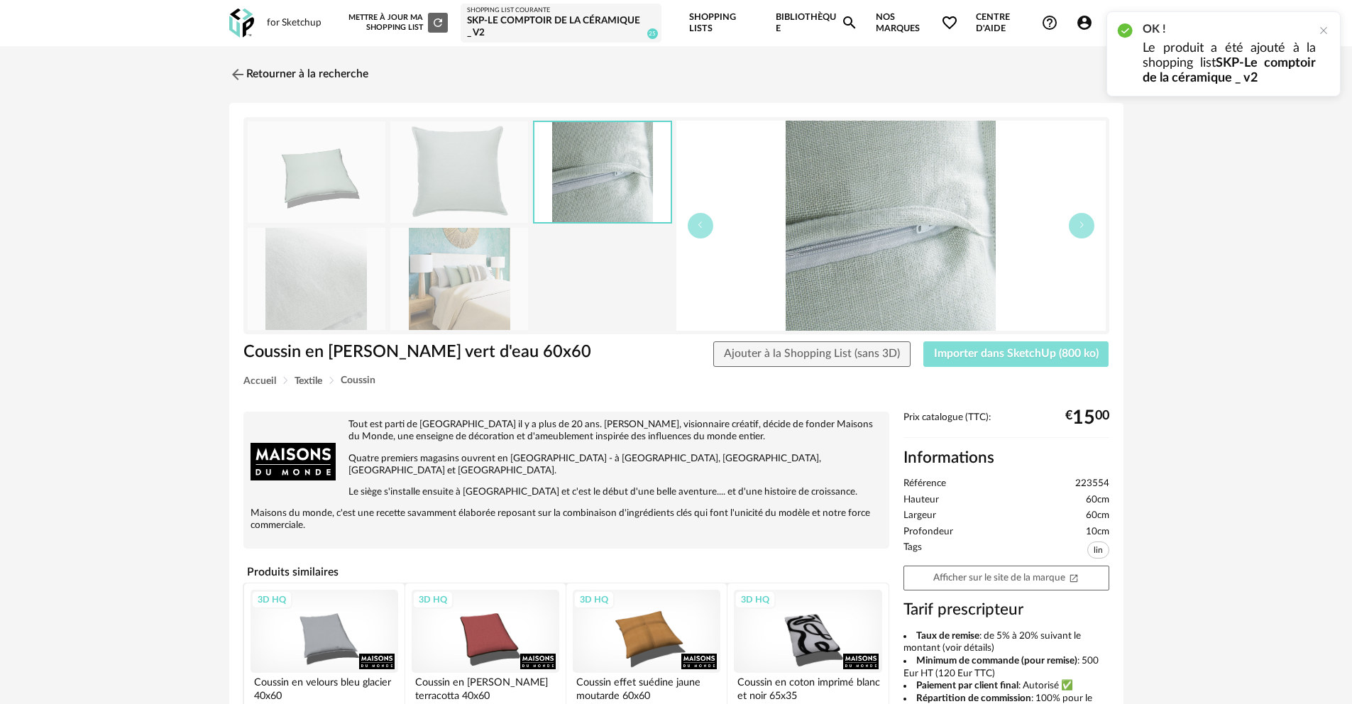
click at [1007, 354] on span "Importer dans SketchUp (800 ko)" at bounding box center [1016, 353] width 165 height 11
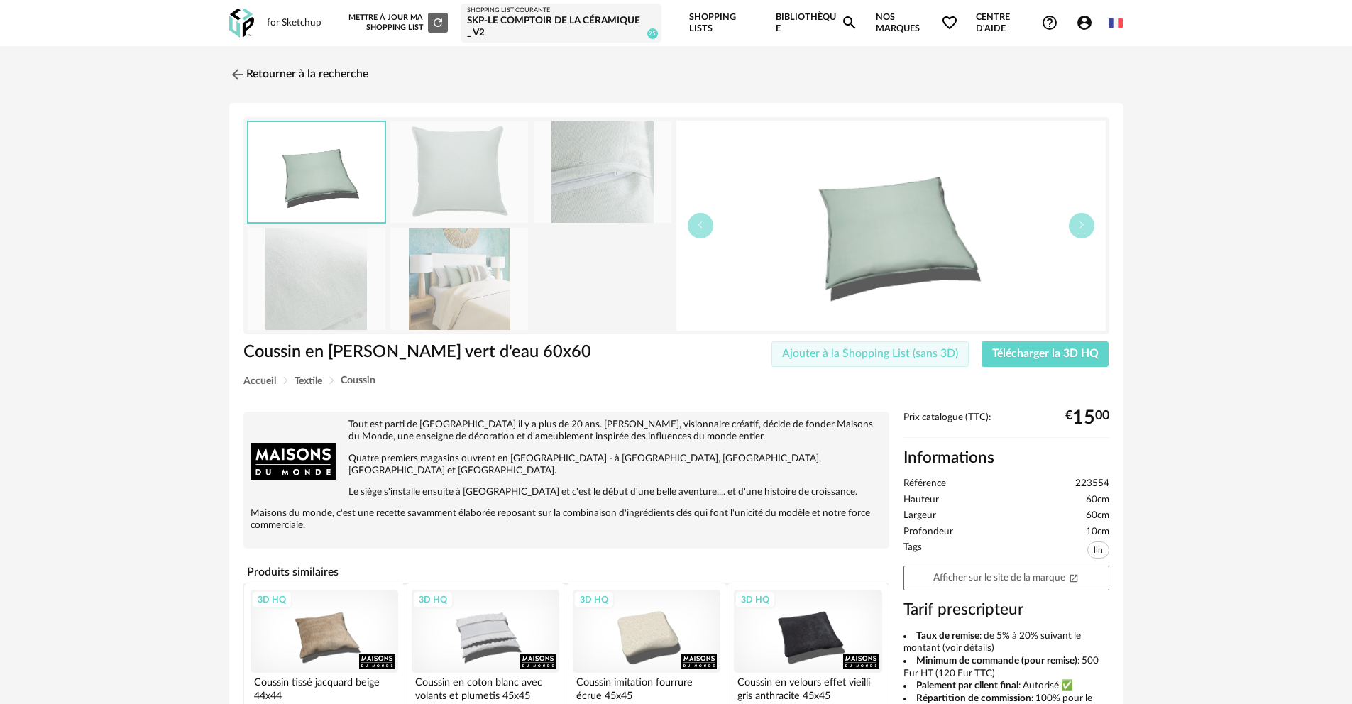
click at [919, 351] on span "Ajouter à la Shopping List (sans 3D)" at bounding box center [870, 353] width 176 height 11
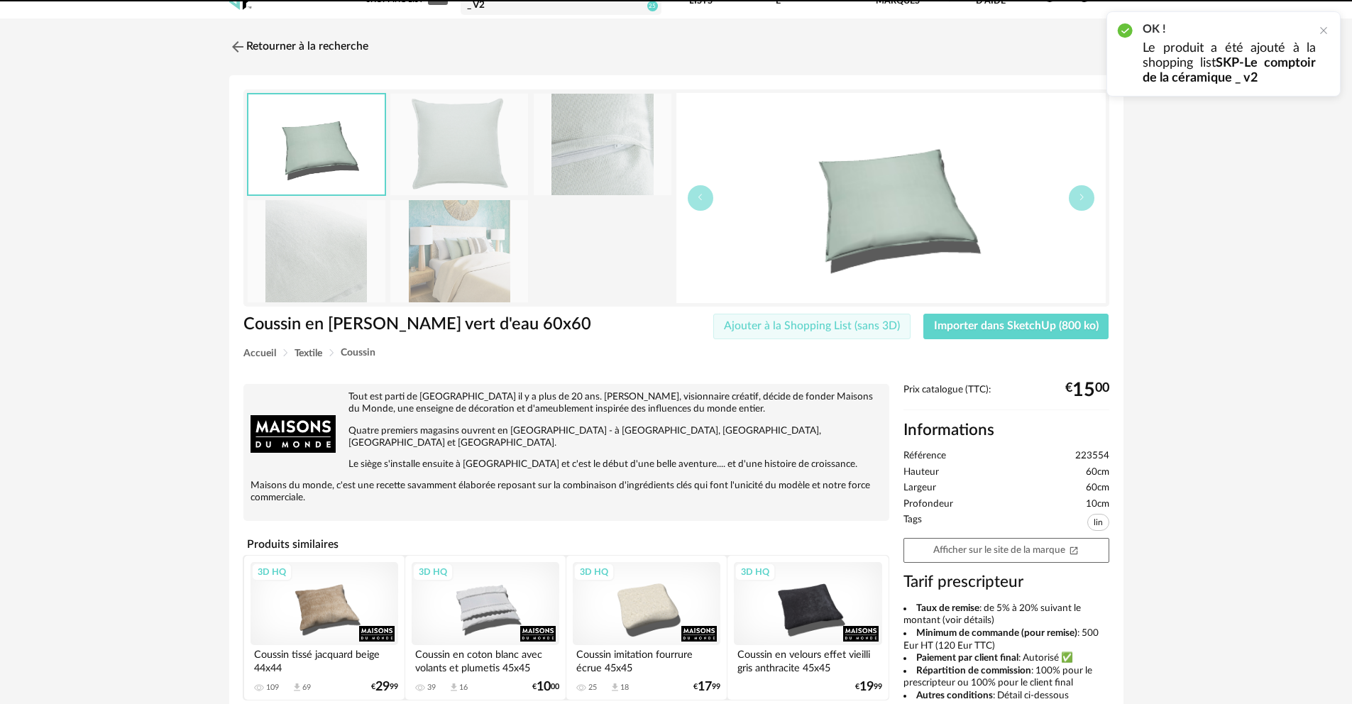
scroll to position [122, 0]
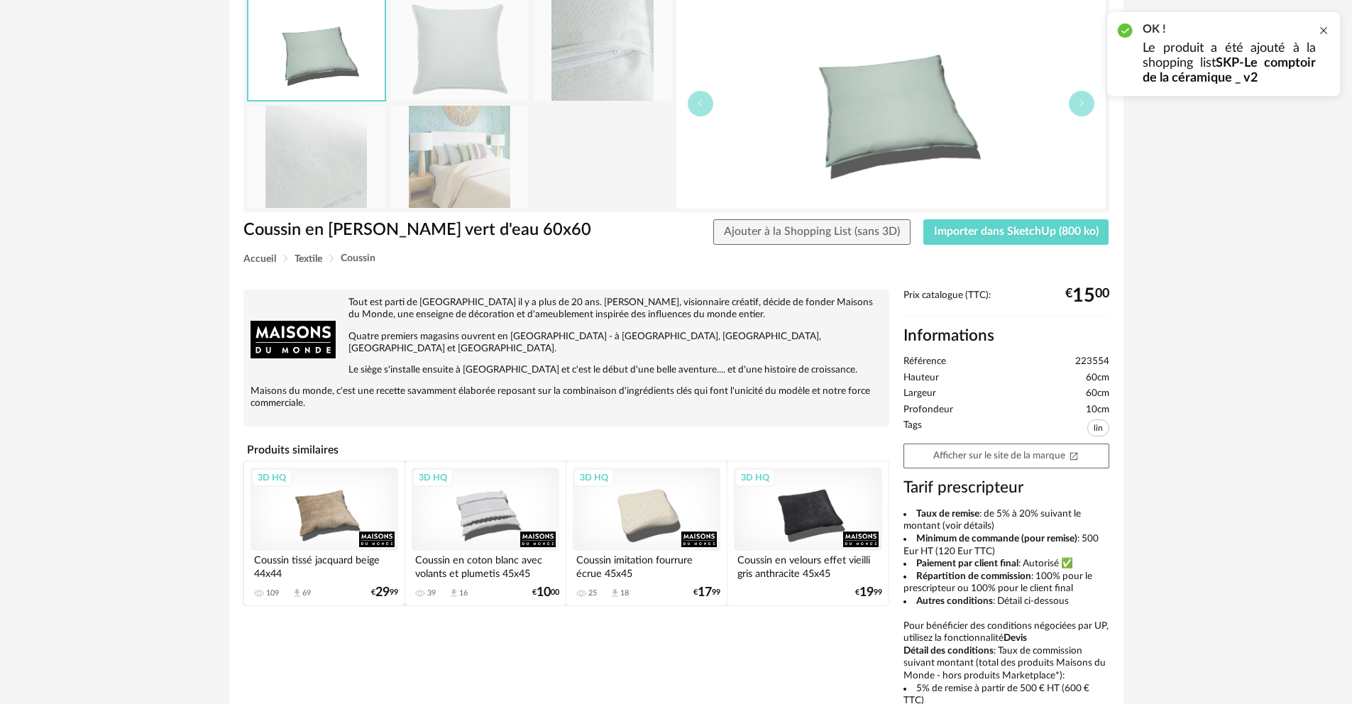
click at [1326, 30] on div at bounding box center [1323, 30] width 11 height 11
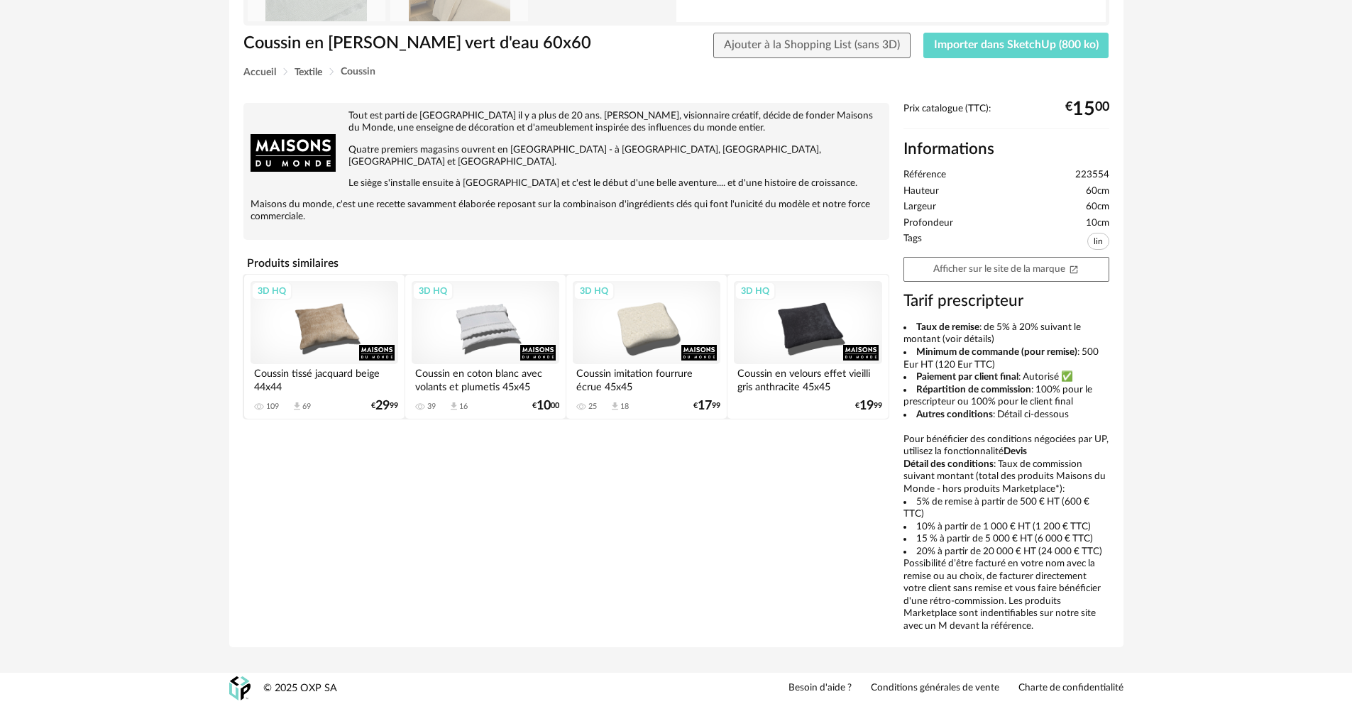
scroll to position [0, 0]
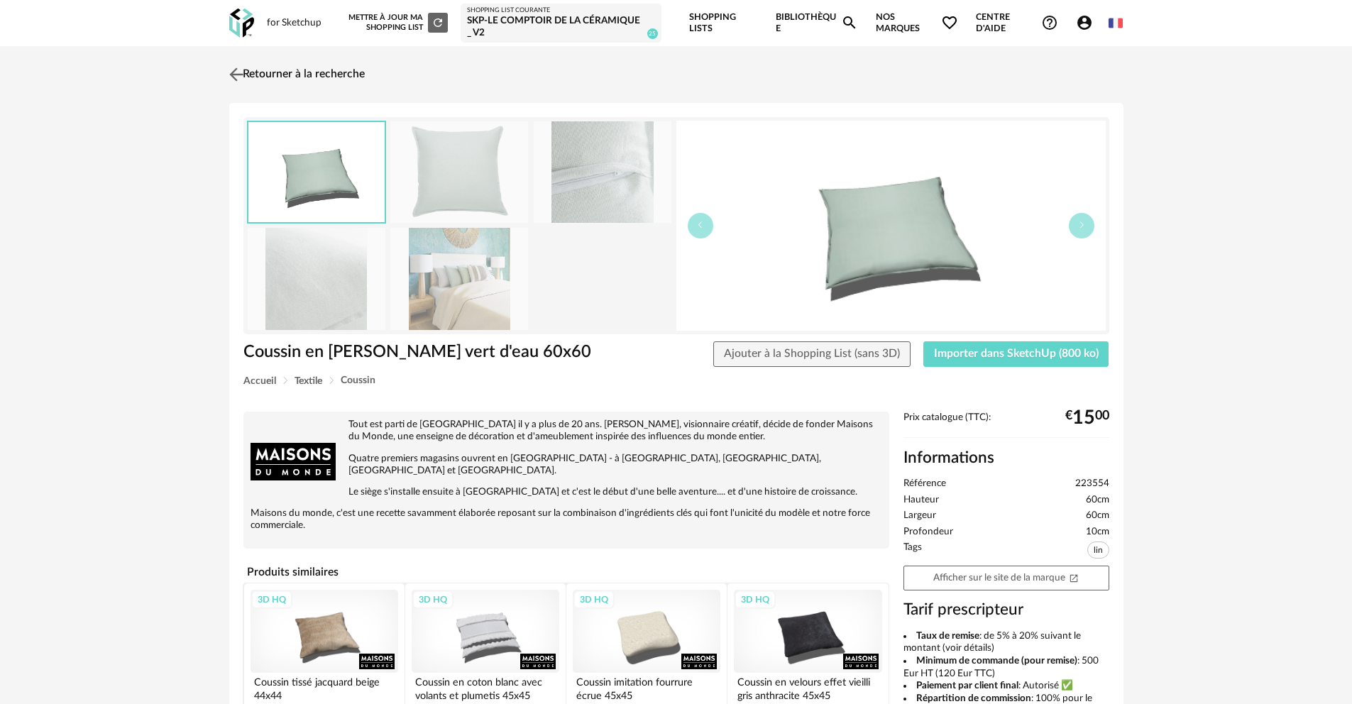
click at [240, 72] on img at bounding box center [236, 74] width 21 height 21
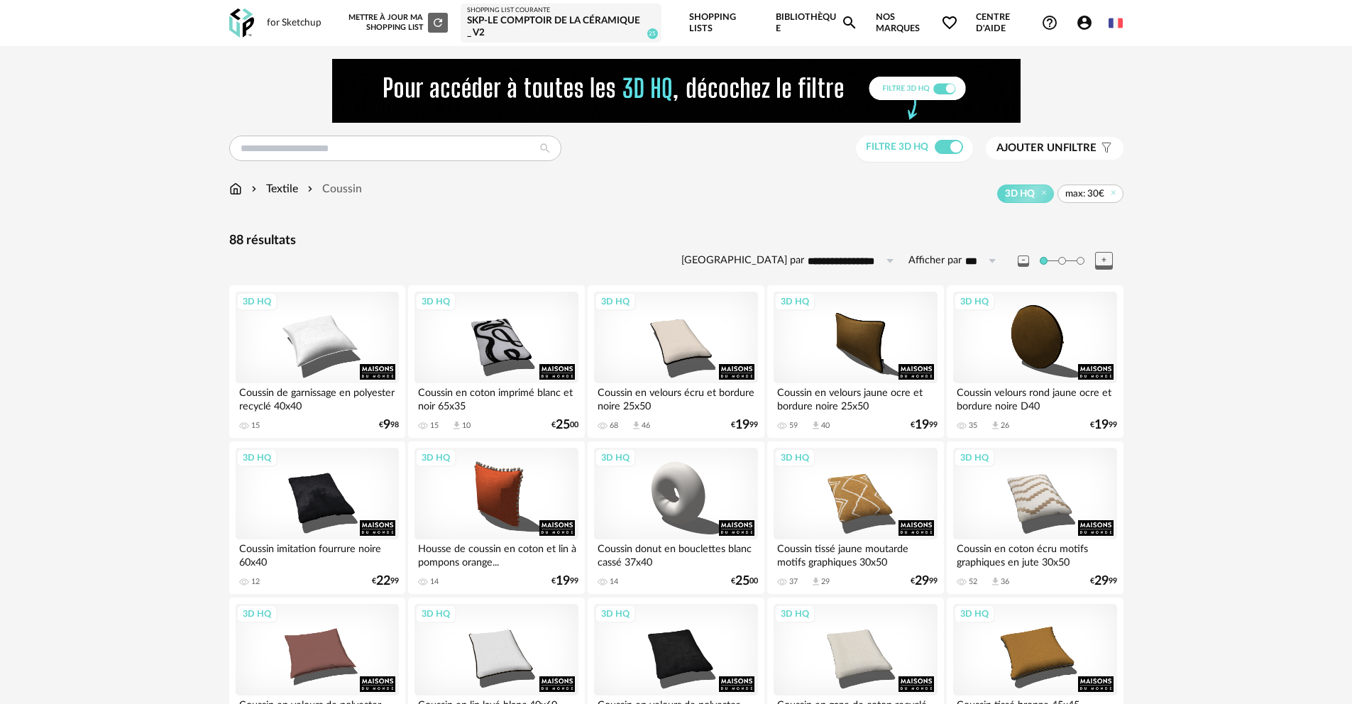
click at [1080, 196] on span "max: 30€" at bounding box center [1085, 193] width 39 height 13
click at [1098, 193] on span "max: 30€" at bounding box center [1085, 193] width 39 height 13
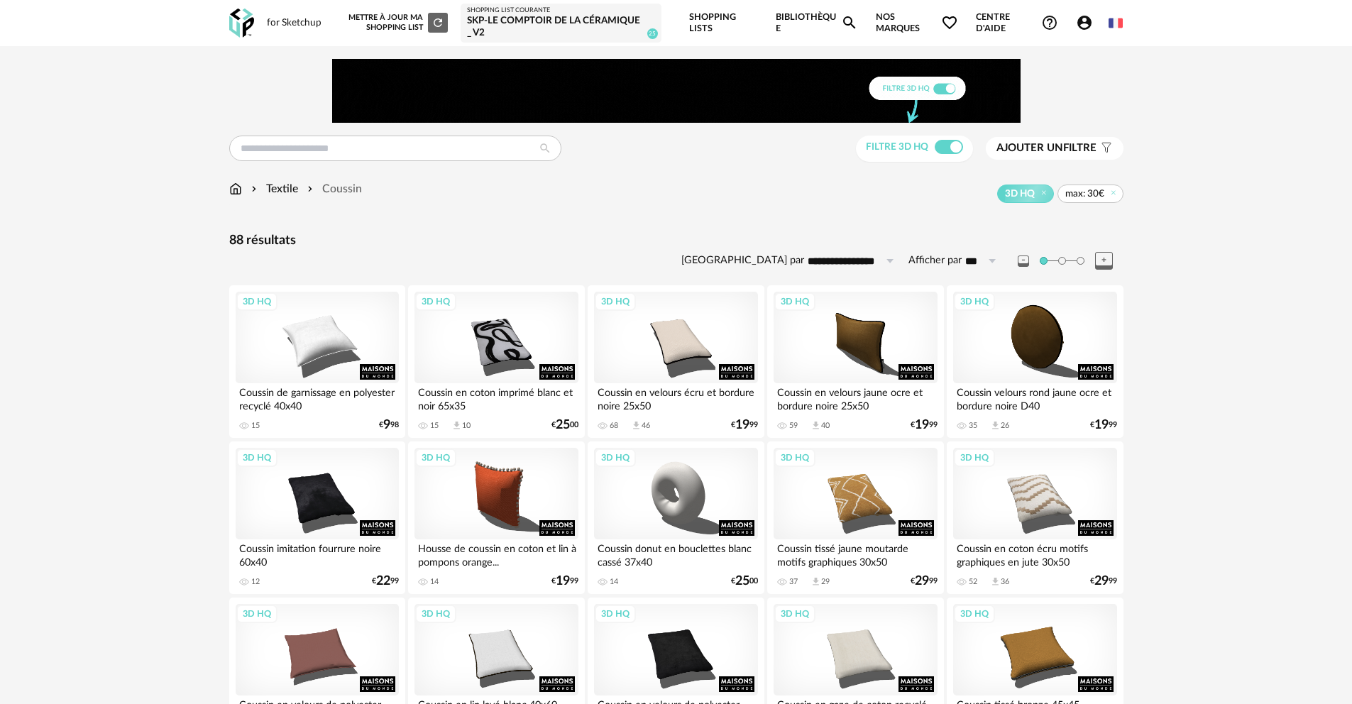
click at [1080, 149] on span "Ajouter un filtre" at bounding box center [1047, 148] width 100 height 14
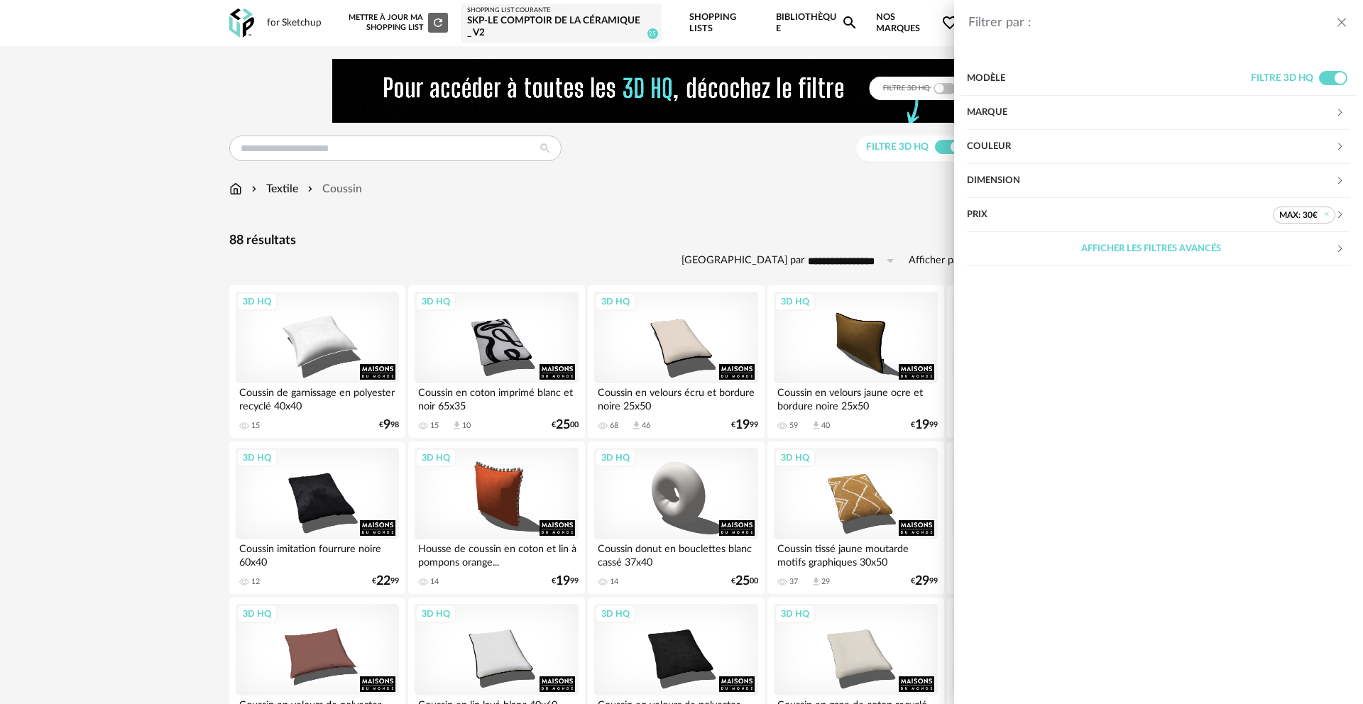
click at [1315, 215] on span "max: 30€" at bounding box center [1304, 215] width 62 height 17
drag, startPoint x: 1327, startPoint y: 257, endPoint x: 1352, endPoint y: 258, distance: 25.6
click at [1352, 258] on div "Prix max: 30€ Prix TTC Min (€ TTC) Max (€ TTC) **" at bounding box center [1158, 243] width 396 height 90
type input "**"
click at [1281, 298] on div "Afficher les filtres avancés" at bounding box center [1151, 305] width 368 height 34
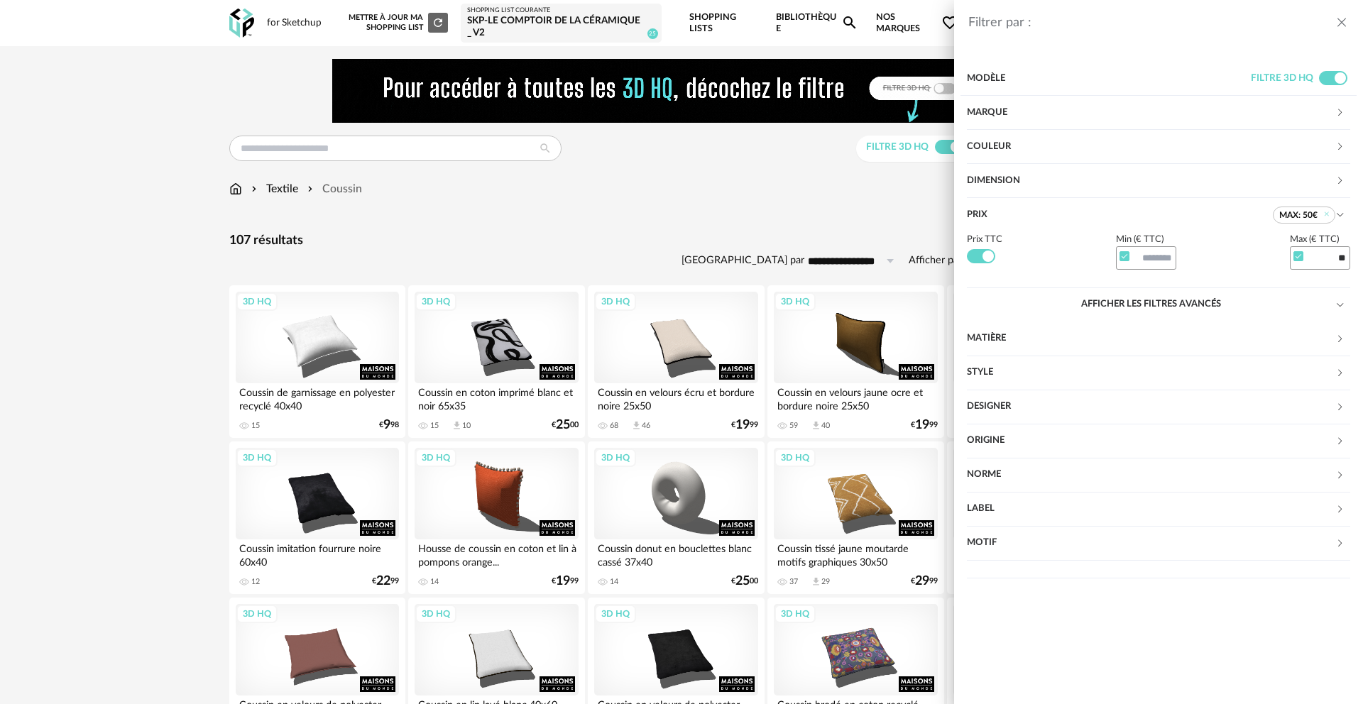
click at [1067, 580] on div "Modèle Filtre 3D HQ Marque &tradition 0 101 Copenhagen 0 366 Concept 0 AMPM 0 A…" at bounding box center [1158, 319] width 409 height 529
click at [1009, 476] on div "Norme" at bounding box center [1151, 475] width 368 height 34
click at [1091, 554] on div "NF EN 13240" at bounding box center [1093, 555] width 75 height 17
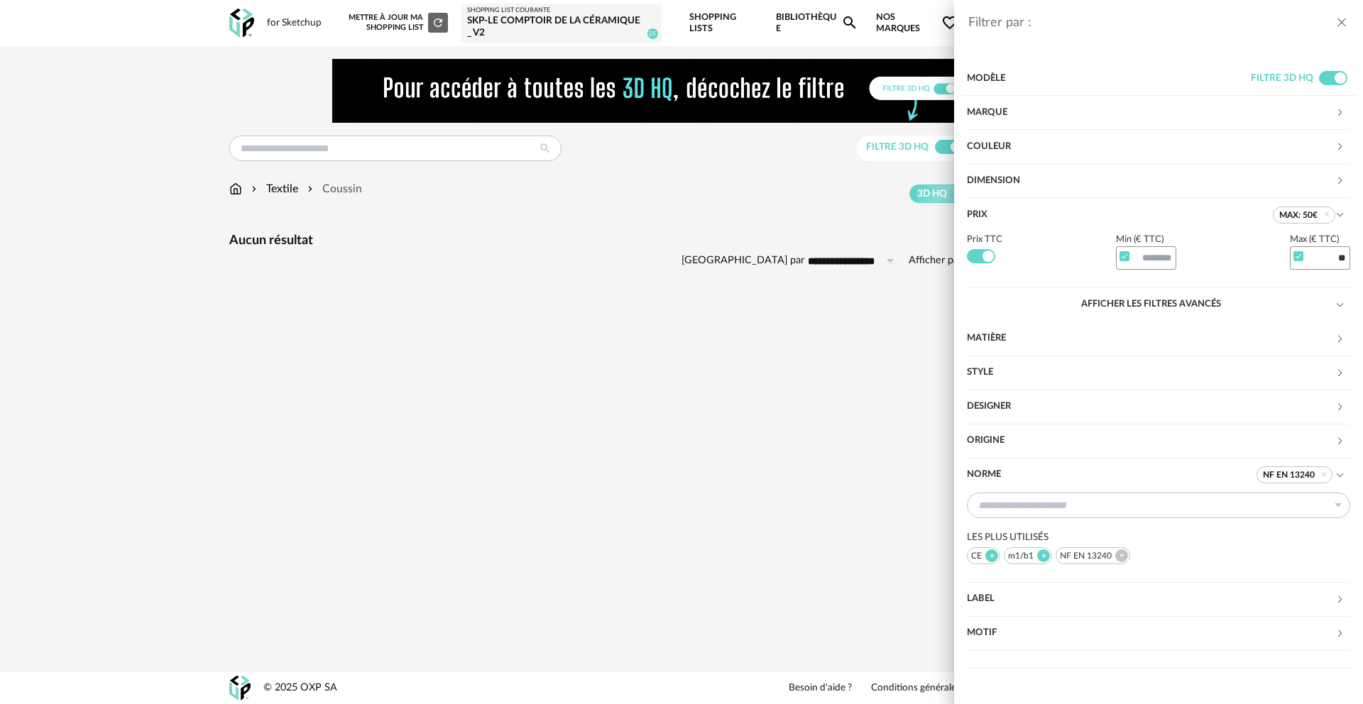
click at [1091, 554] on div "NF EN 13240" at bounding box center [1093, 555] width 75 height 17
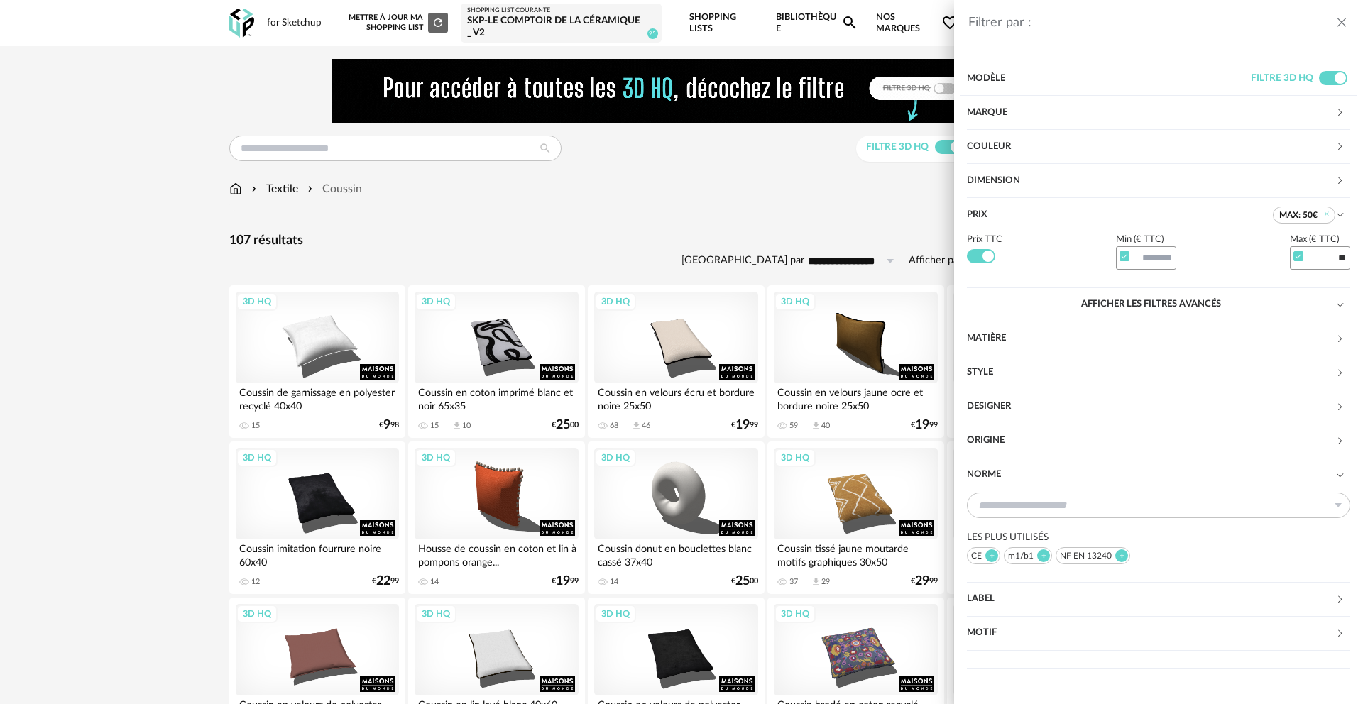
click at [1026, 555] on div "m1/b1" at bounding box center [1028, 555] width 48 height 17
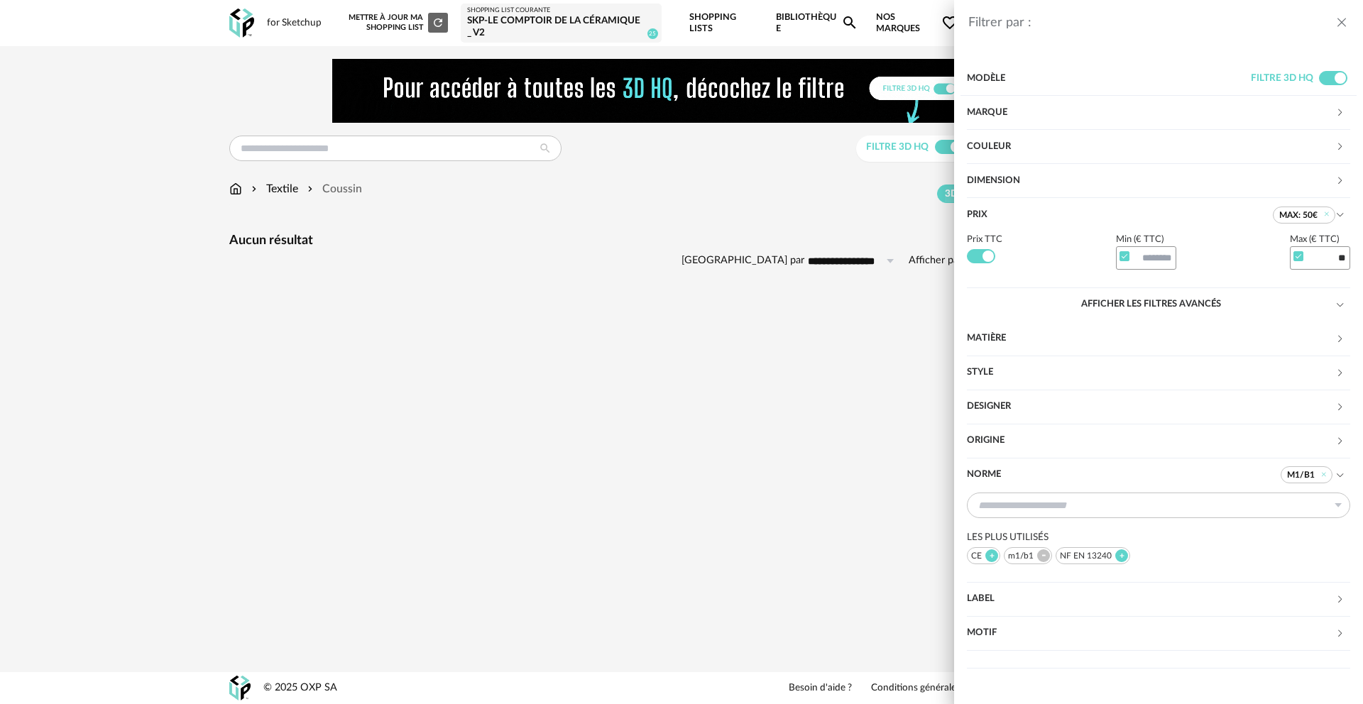
click at [1026, 555] on div "m1/b1" at bounding box center [1028, 555] width 48 height 17
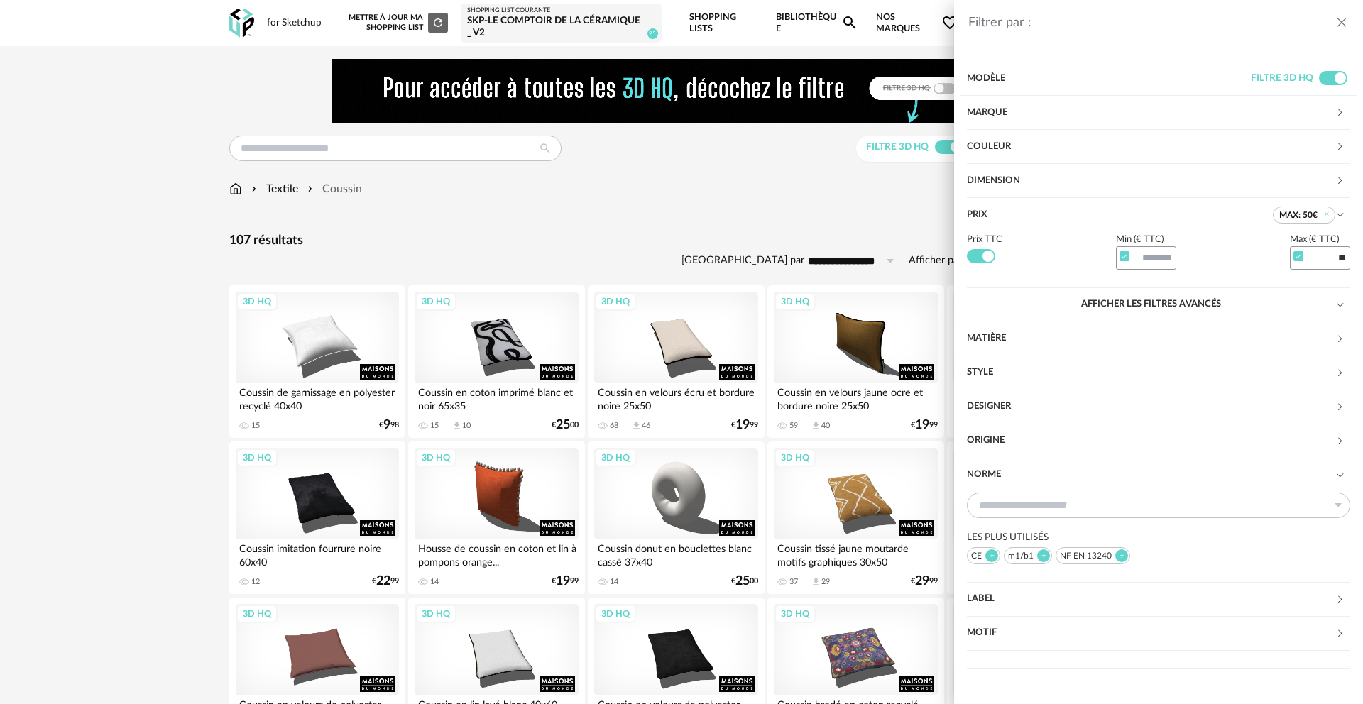
click at [1042, 557] on div at bounding box center [1043, 555] width 13 height 13
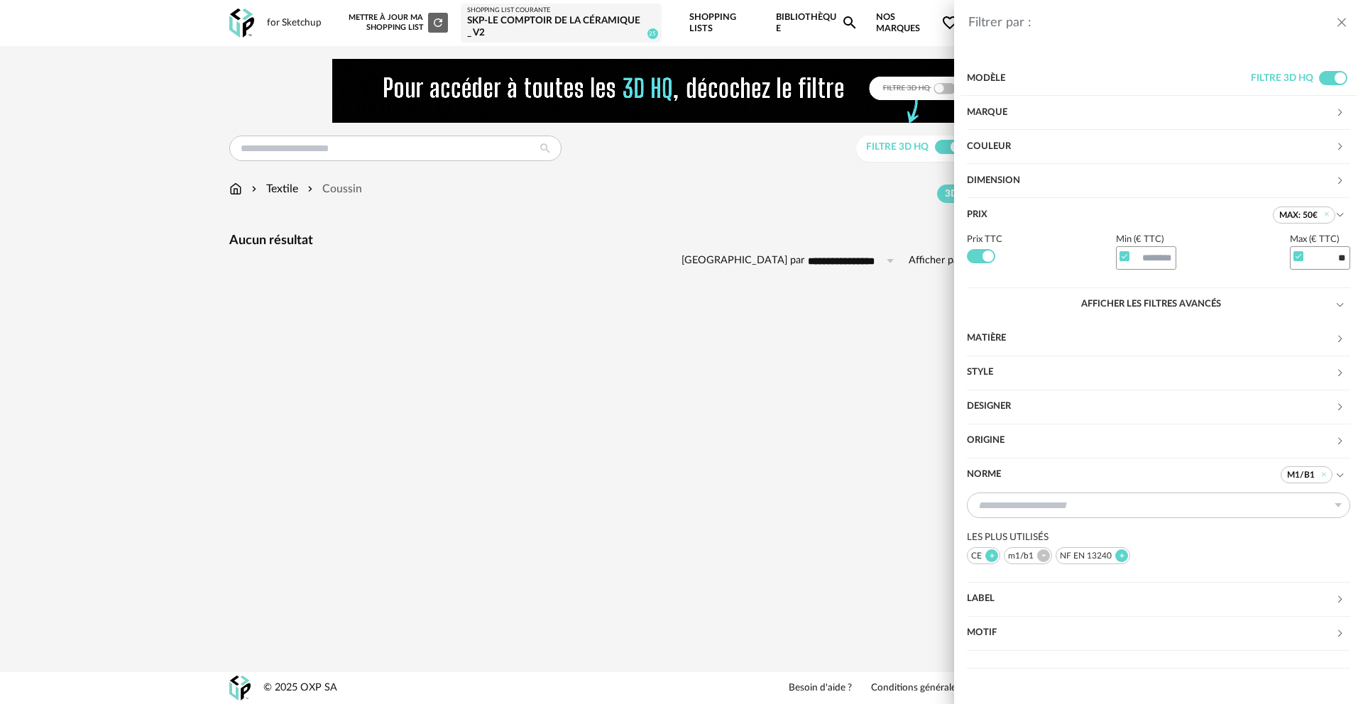
click at [1026, 559] on div "m1/b1" at bounding box center [1028, 555] width 48 height 17
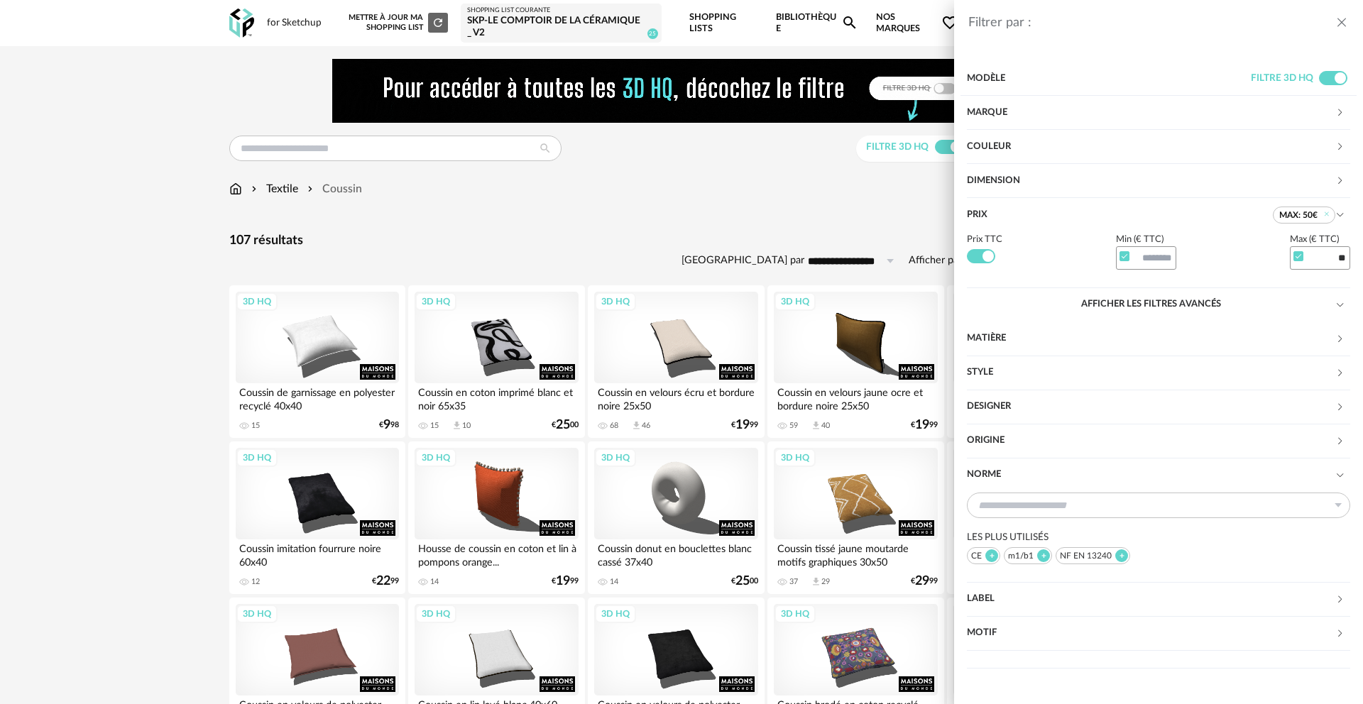
click at [909, 187] on div "Filtrer par : Modèle Filtre 3D HQ Marque &tradition 0 101 Copenhagen 0 366 Conc…" at bounding box center [681, 352] width 1363 height 704
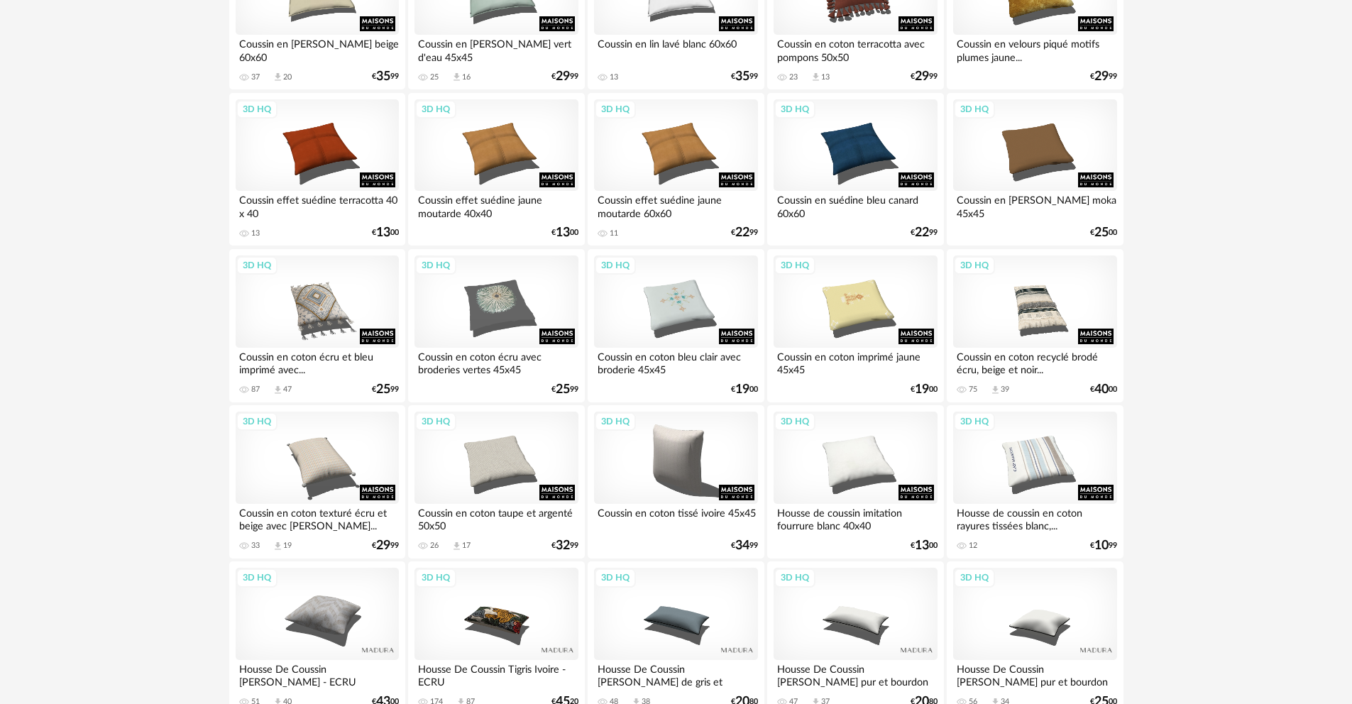
scroll to position [2556, 0]
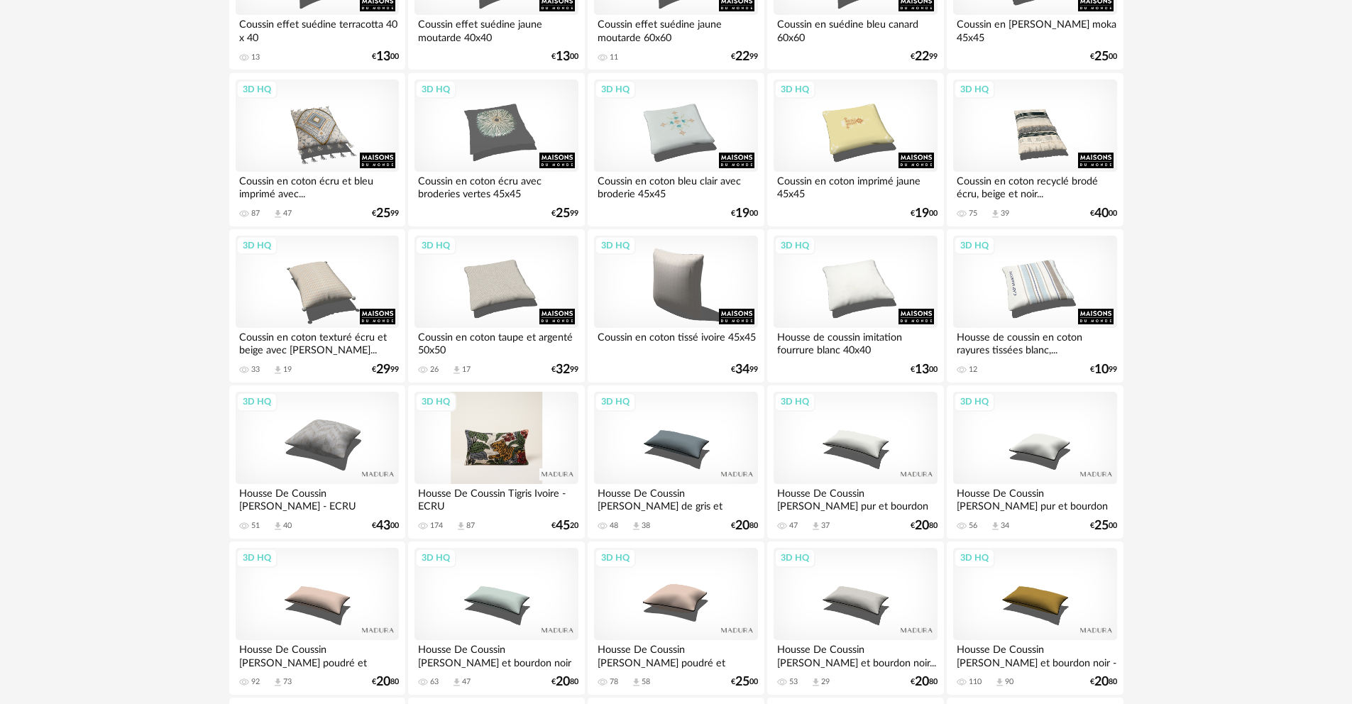
click at [520, 443] on div "3D HQ" at bounding box center [496, 438] width 163 height 92
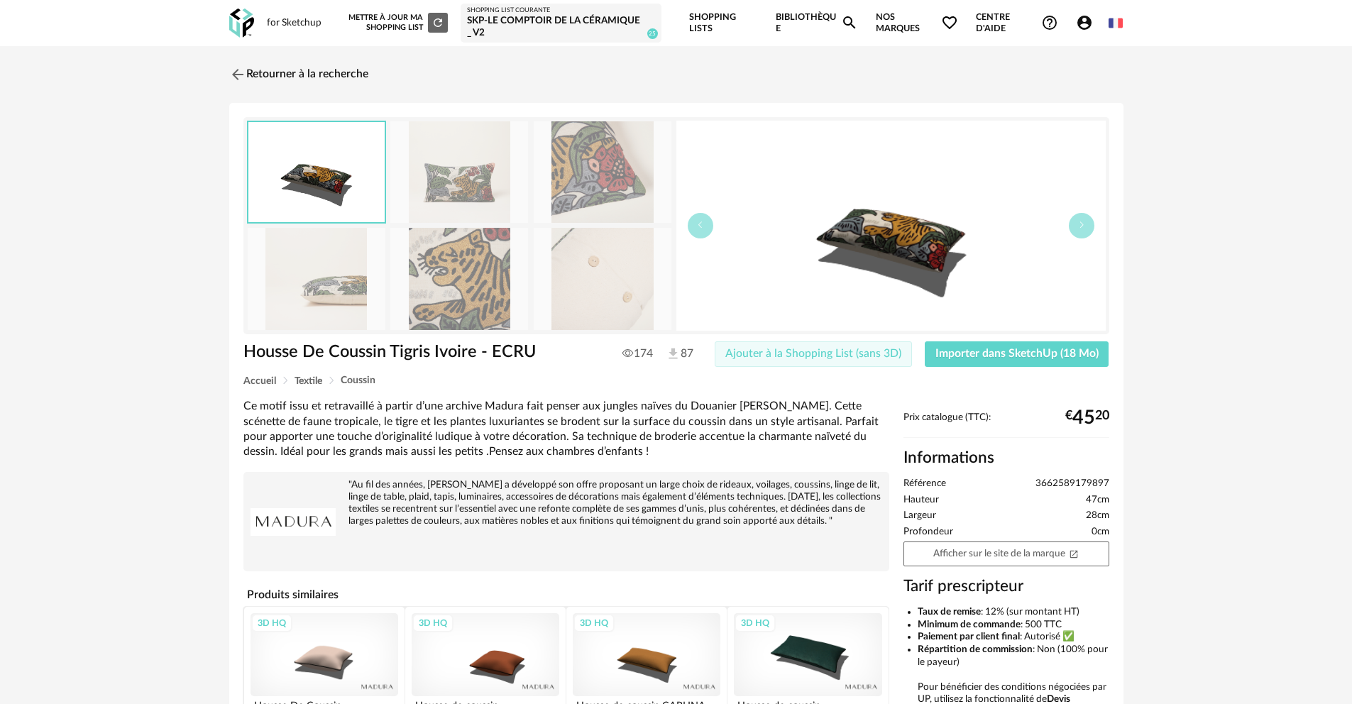
click at [906, 351] on button "Ajouter à la Shopping List (sans 3D)" at bounding box center [813, 354] width 197 height 26
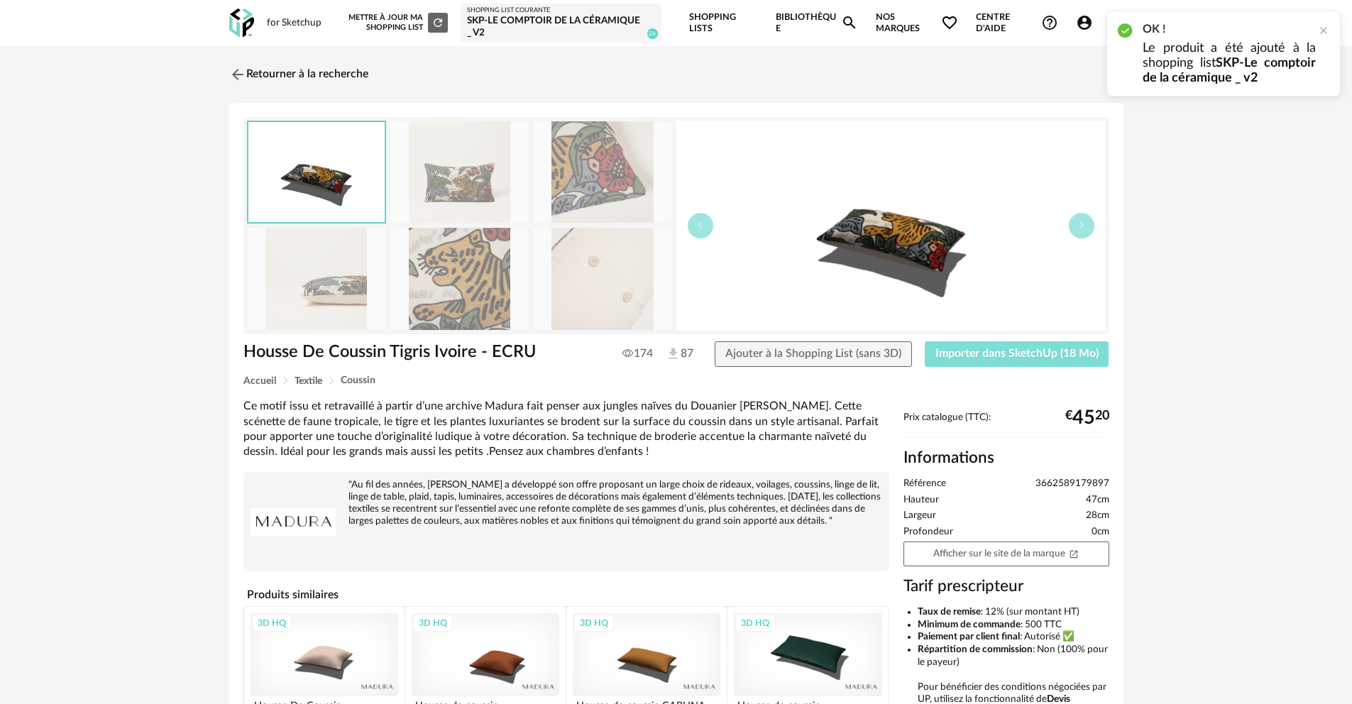
click at [1053, 357] on span "Importer dans SketchUp (18 Mo)" at bounding box center [1017, 353] width 163 height 11
